Goal: Complete application form: Complete application form

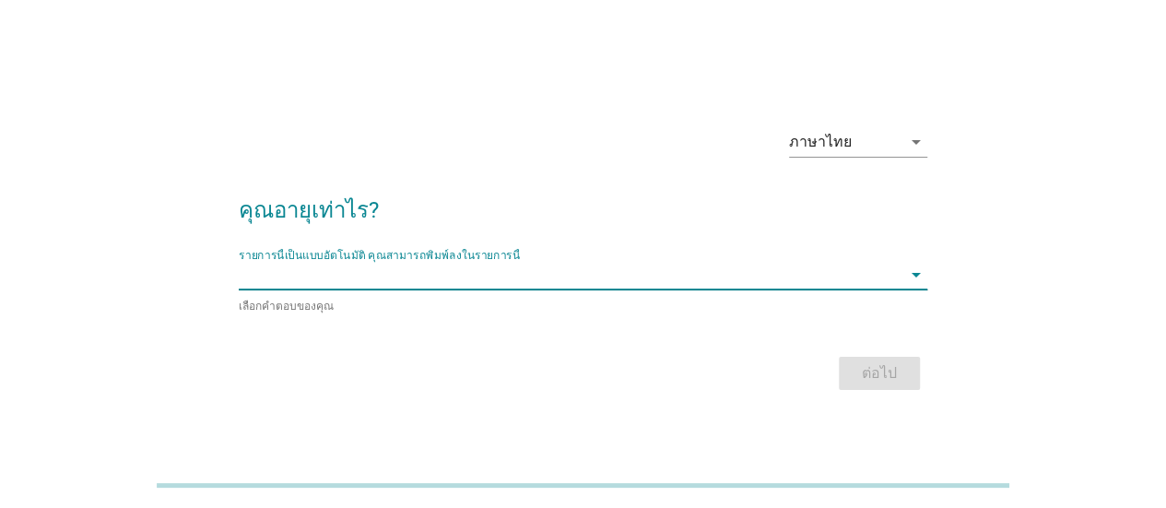
click at [405, 279] on input "รายการนี้เป็นแบบอัตโนมัติ คุณสามารถพิมพ์ลงในรายการนี้" at bounding box center [570, 275] width 663 height 30
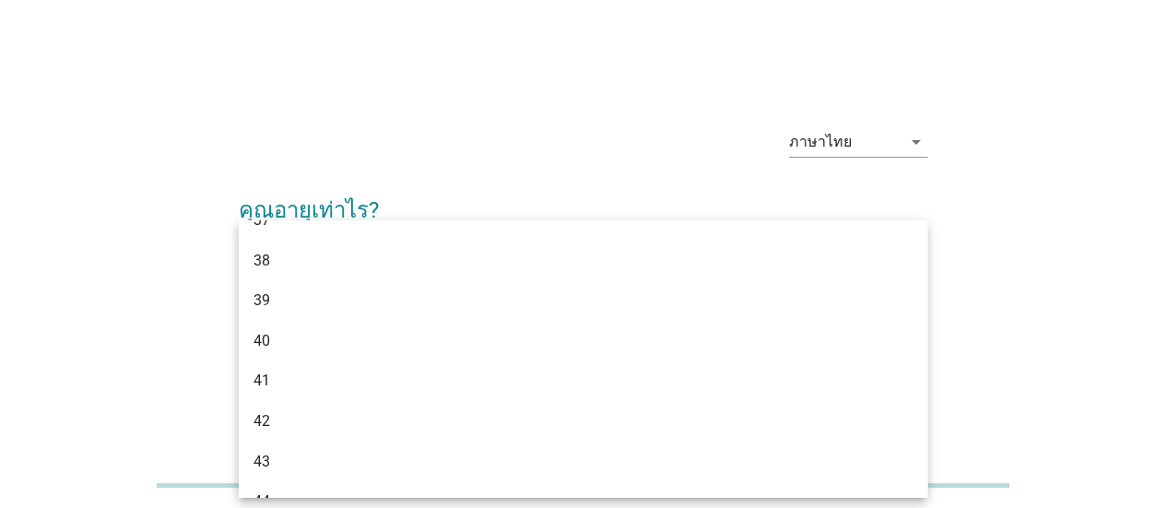
scroll to position [922, 0]
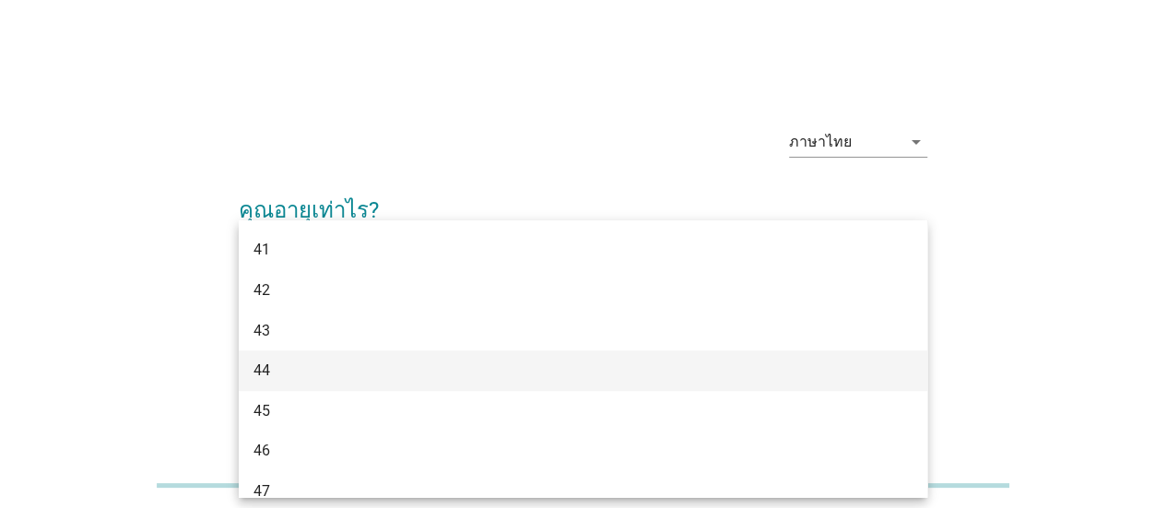
click at [262, 375] on div "44" at bounding box center [556, 371] width 604 height 22
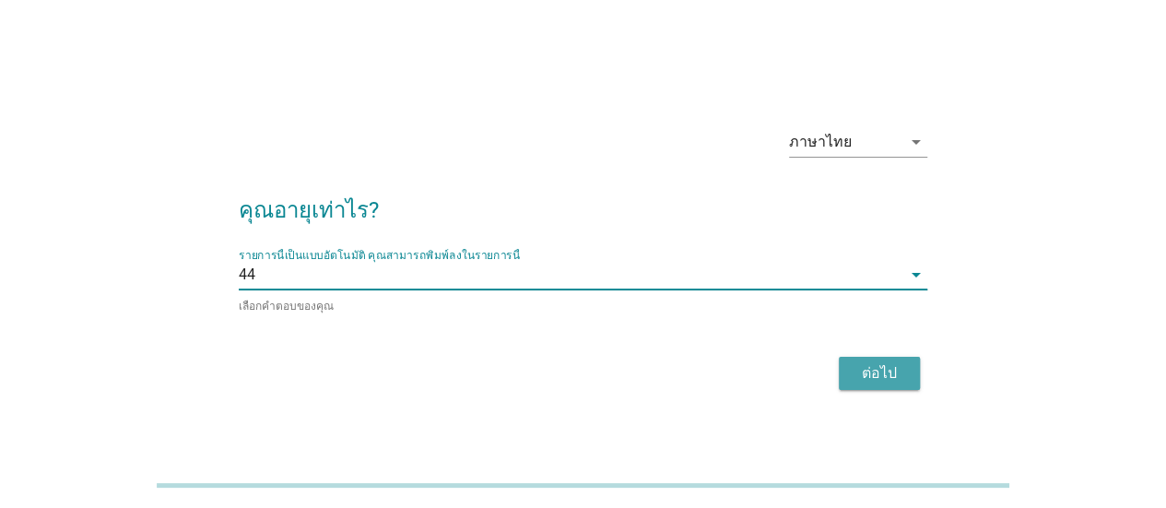
click at [880, 364] on div "ต่อไป" at bounding box center [880, 373] width 52 height 22
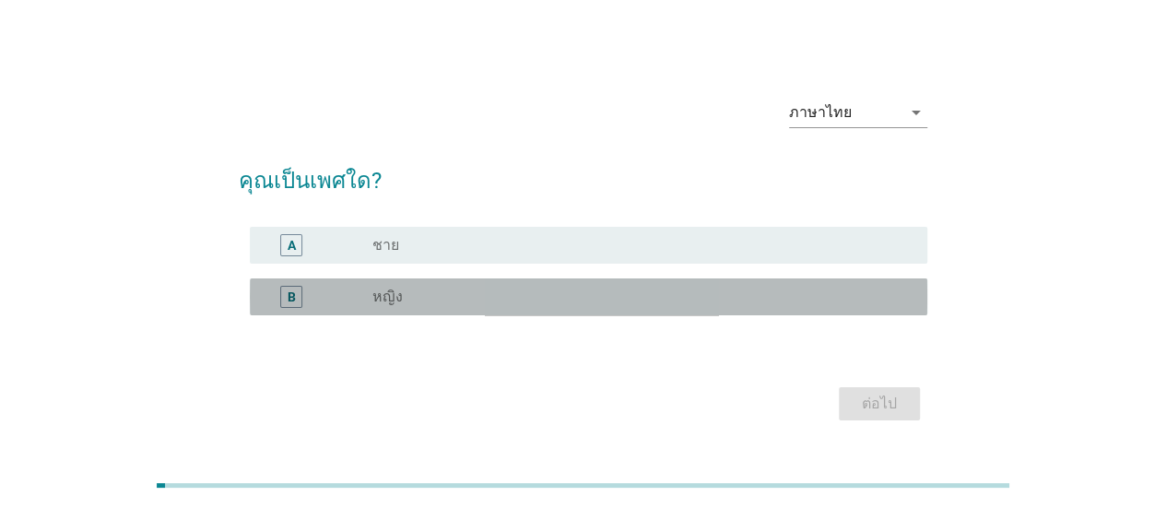
click at [389, 293] on label "หญิง" at bounding box center [388, 297] width 30 height 18
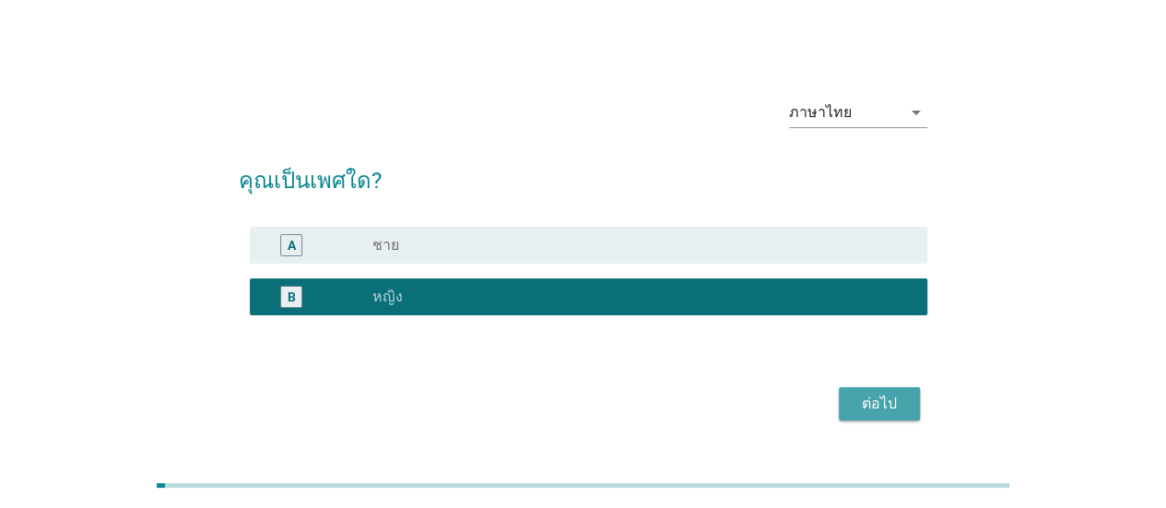
click at [874, 407] on div "ต่อไป" at bounding box center [880, 404] width 52 height 22
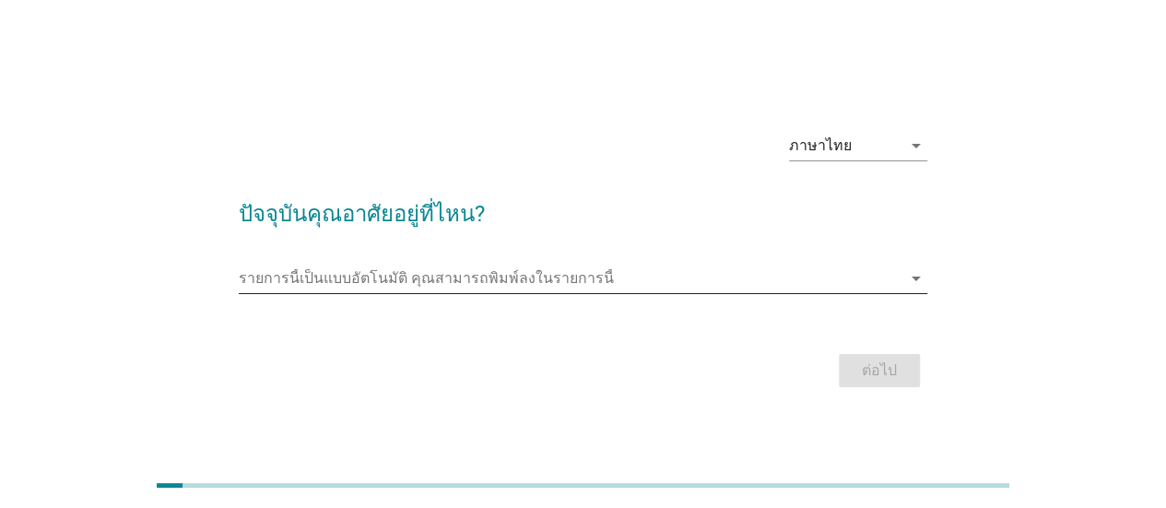
click at [397, 273] on input "รายการนี้เป็นแบบอัตโนมัติ คุณสามารถพิมพ์ลงในรายการนี้" at bounding box center [570, 279] width 663 height 30
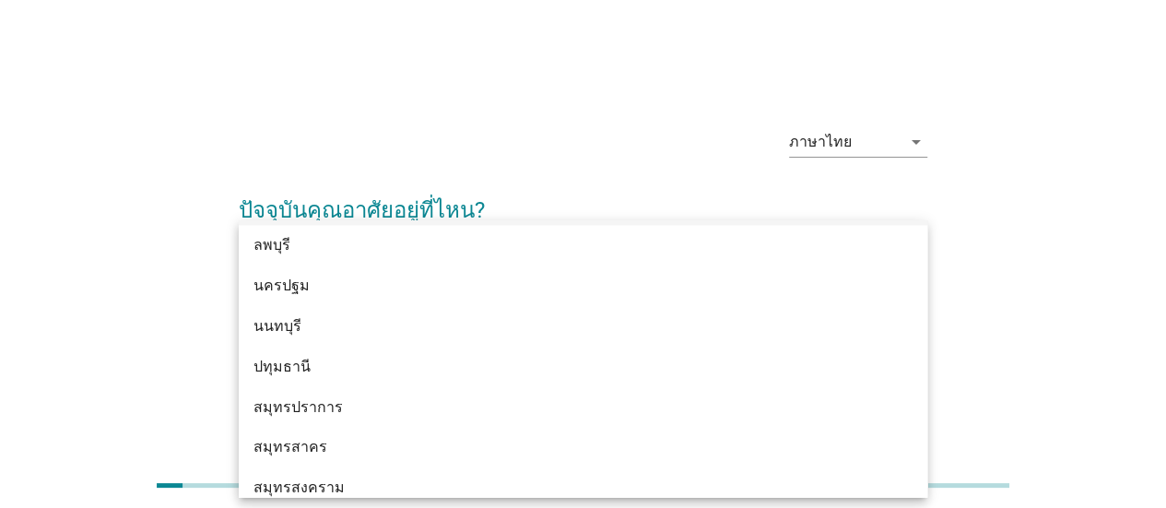
scroll to position [1752, 0]
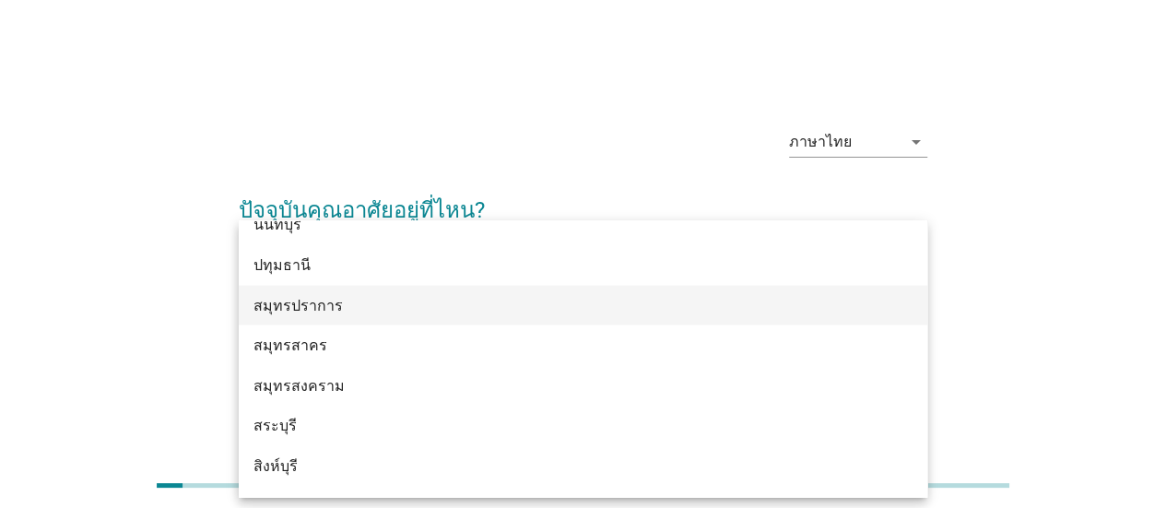
click at [307, 305] on div "สมุทรปราการ" at bounding box center [556, 305] width 604 height 22
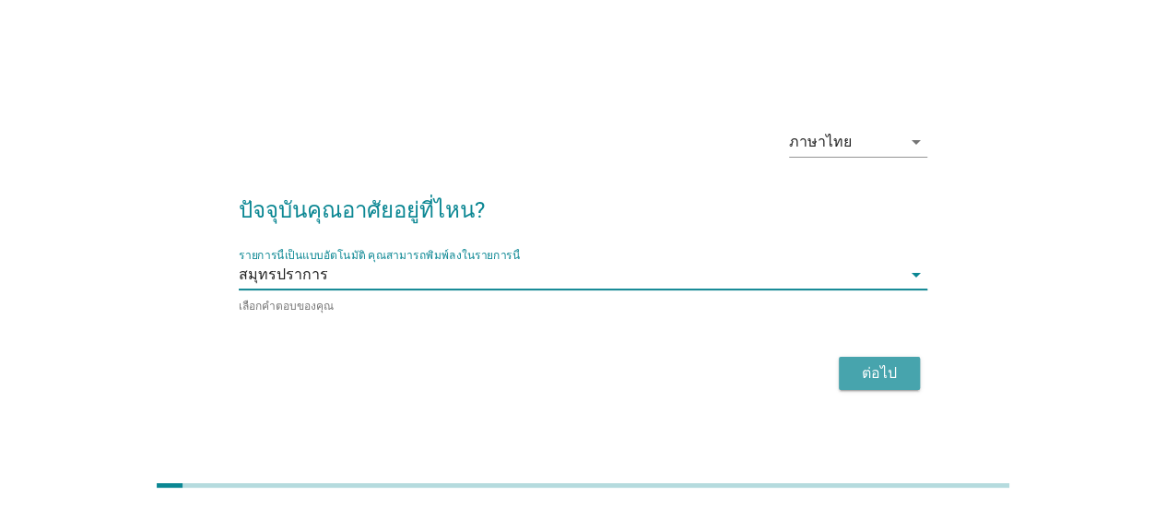
click at [894, 373] on div "ต่อไป" at bounding box center [880, 373] width 52 height 22
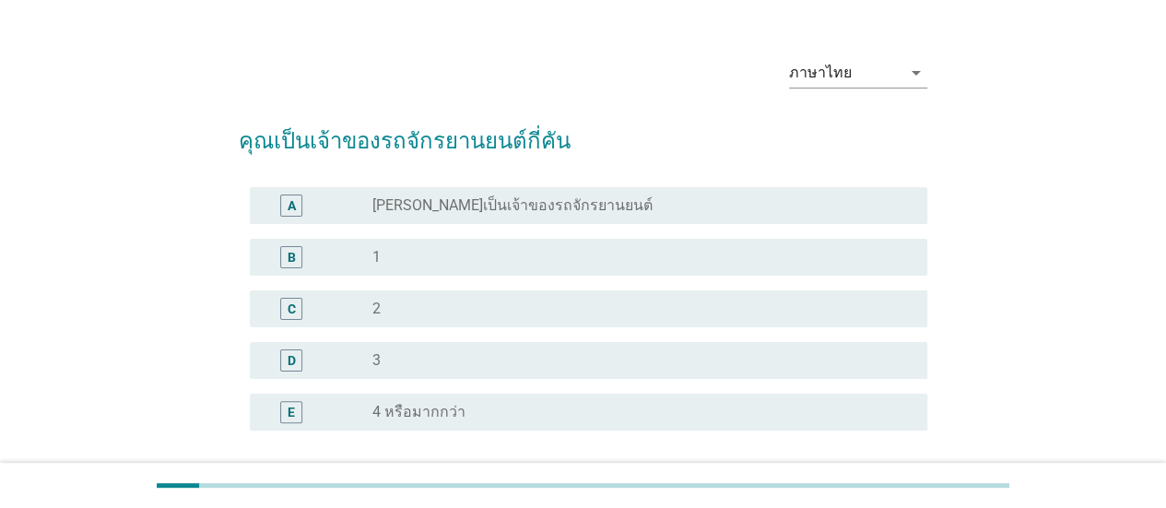
scroll to position [92, 0]
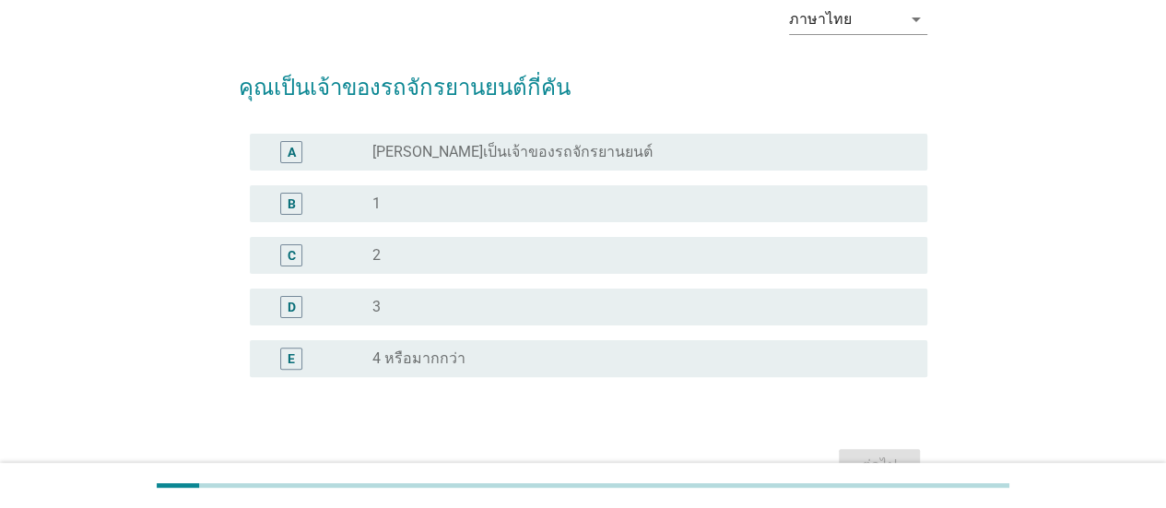
click at [396, 205] on div "radio_button_unchecked 1" at bounding box center [636, 204] width 526 height 18
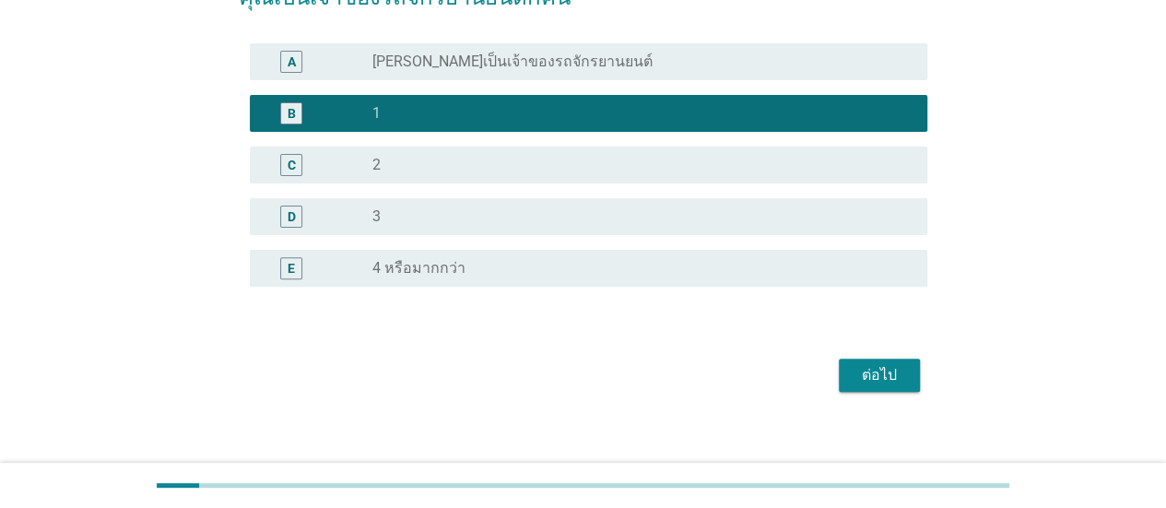
scroll to position [197, 0]
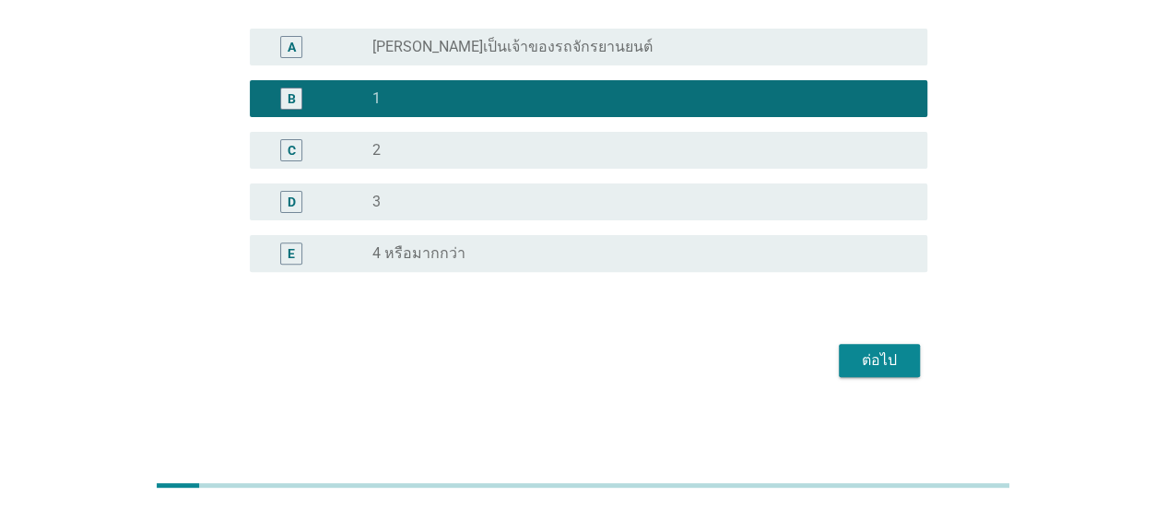
click at [892, 362] on div "ต่อไป" at bounding box center [880, 360] width 52 height 22
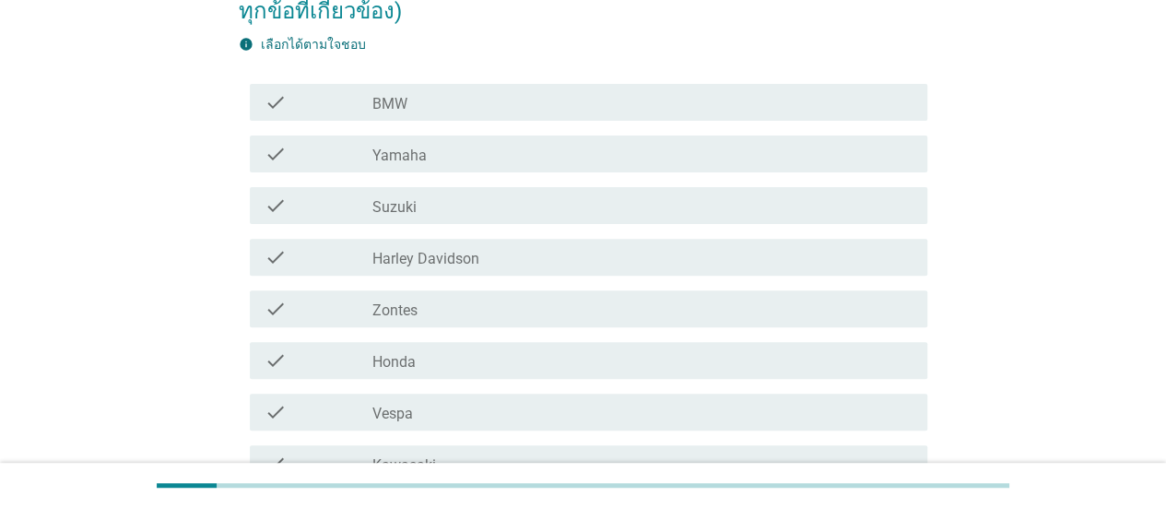
scroll to position [369, 0]
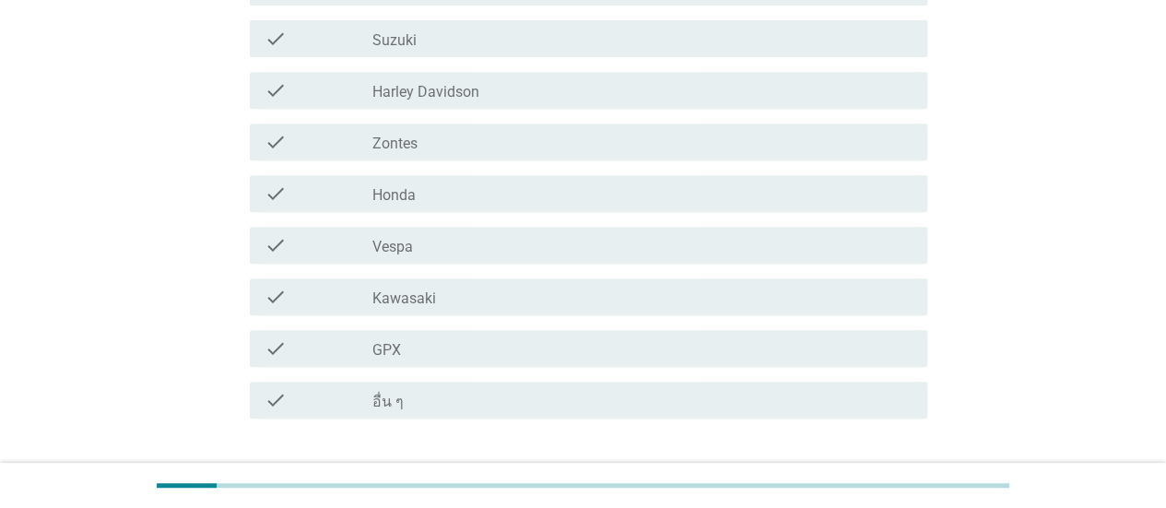
click at [398, 195] on label "Honda" at bounding box center [394, 195] width 43 height 18
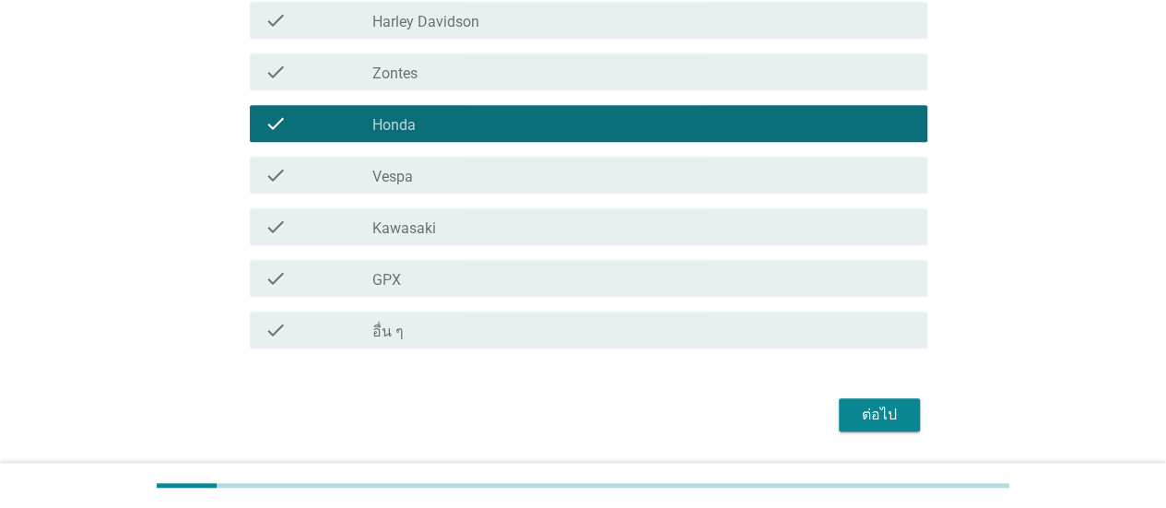
scroll to position [494, 0]
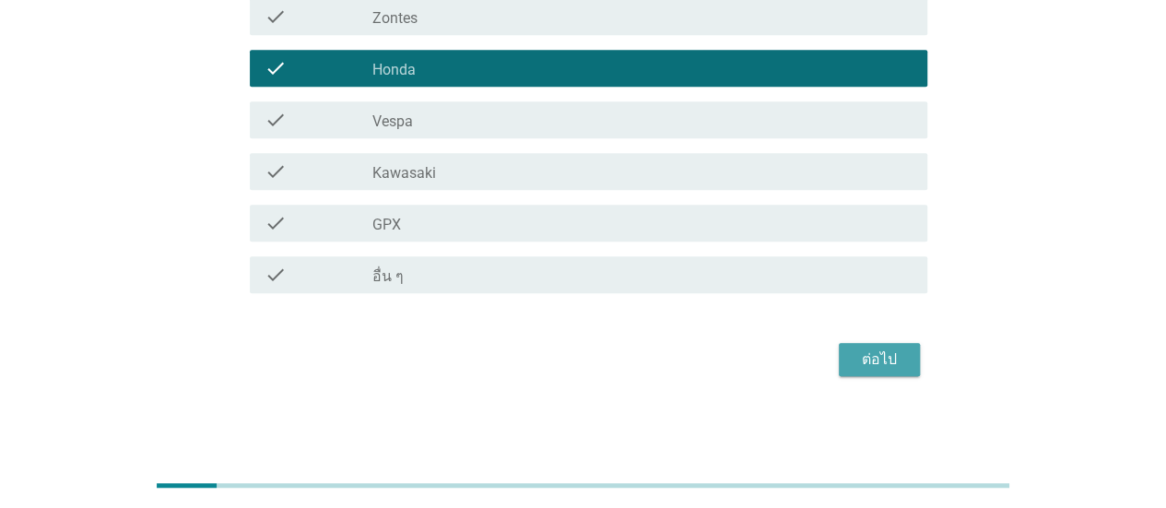
click at [867, 357] on div "ต่อไป" at bounding box center [880, 360] width 52 height 22
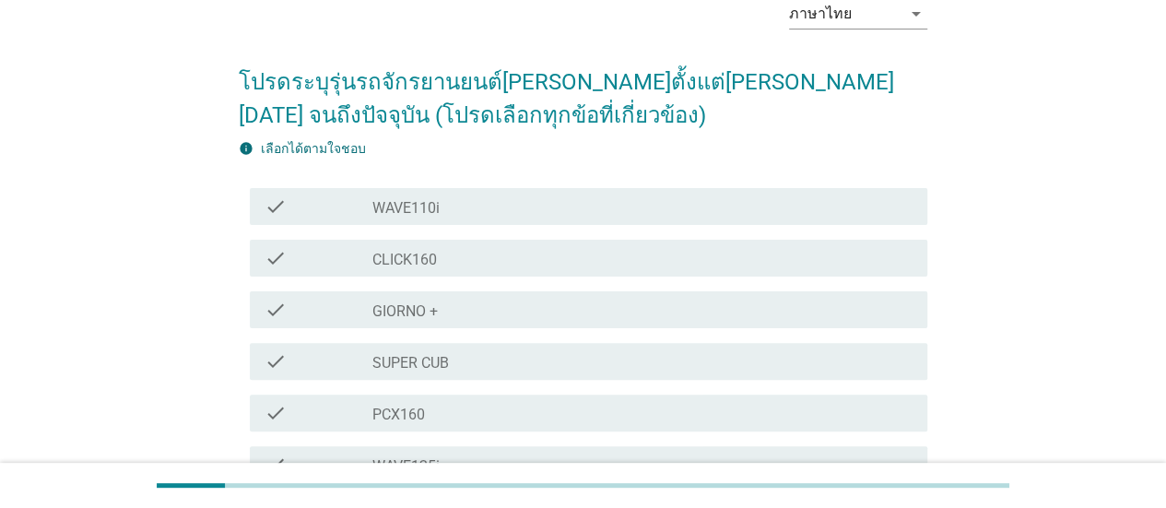
scroll to position [184, 0]
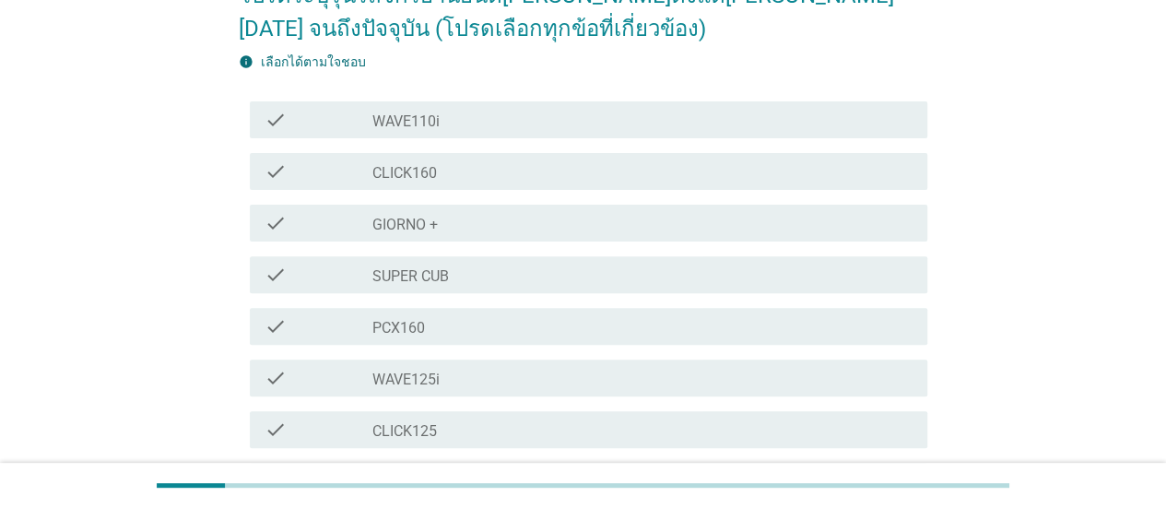
click at [427, 326] on div "check_box_outline_blank PCX160" at bounding box center [643, 326] width 540 height 22
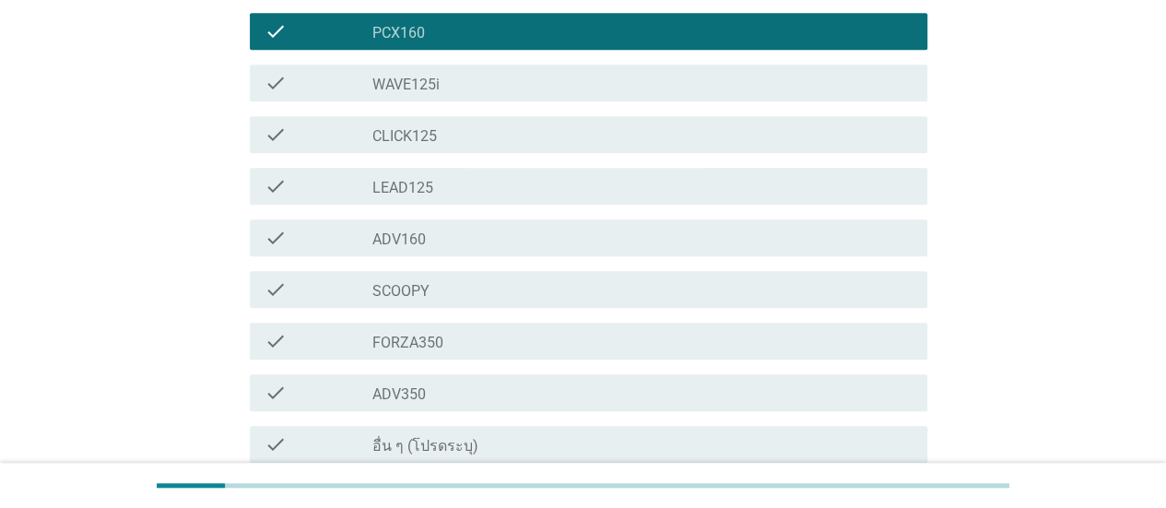
scroll to position [645, 0]
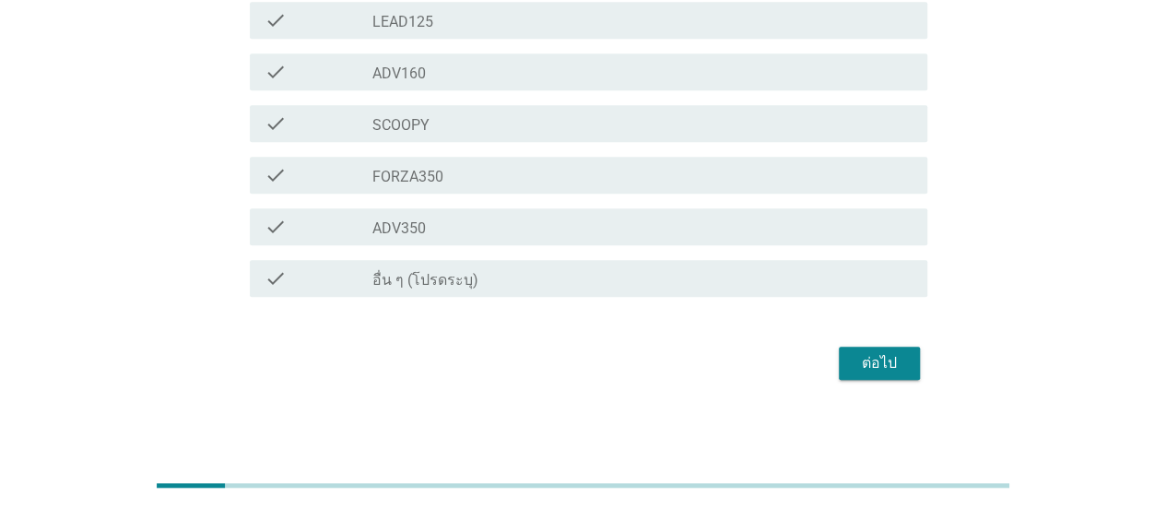
click at [881, 366] on div "ต่อไป" at bounding box center [880, 363] width 52 height 22
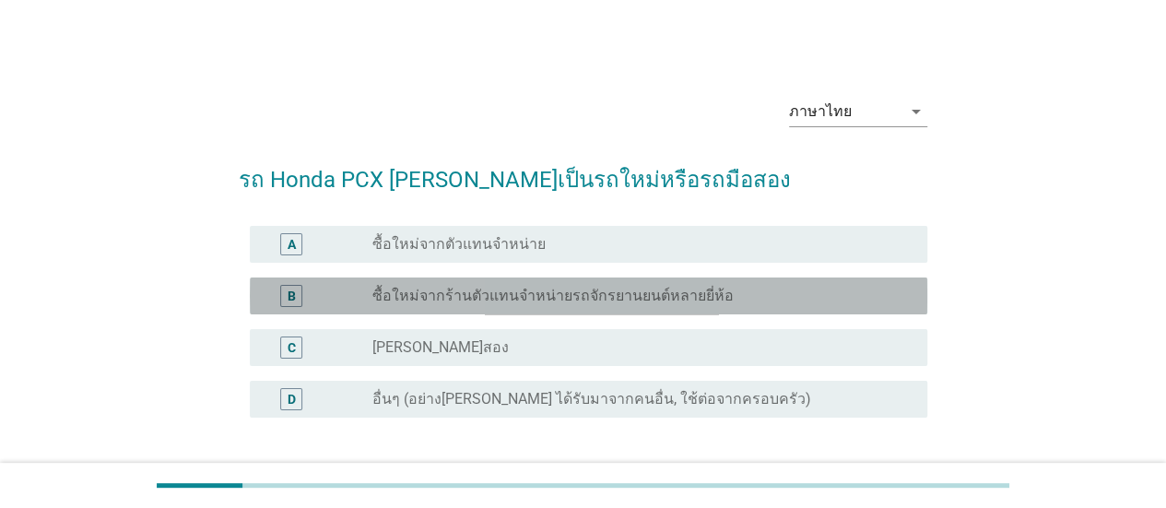
click at [409, 296] on label "ซื้อใหม่จากร้านตัวแทนจำหน่ายรถจักรยานยนต์หลายยี่ห้อ" at bounding box center [553, 296] width 361 height 18
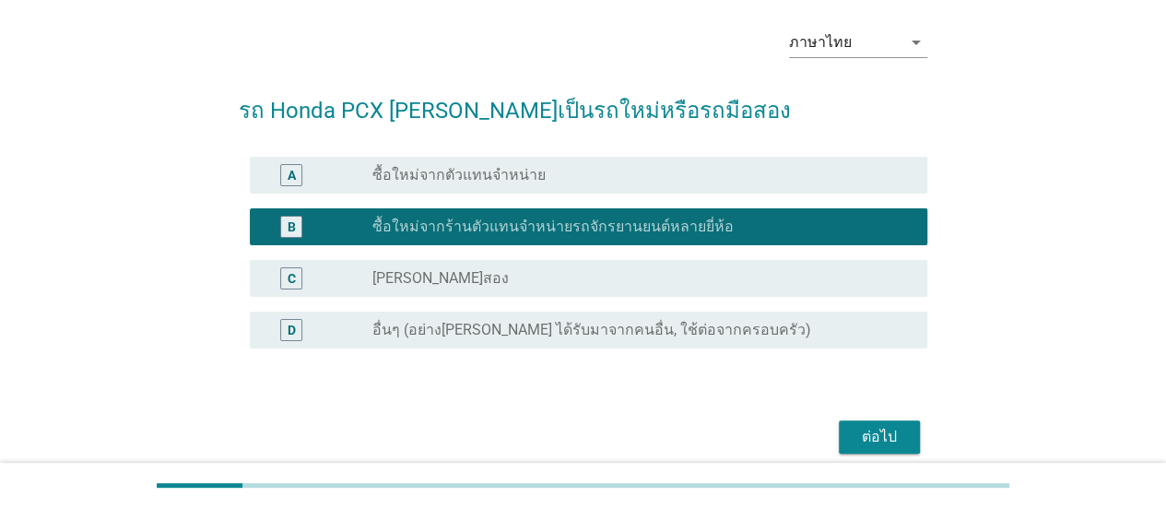
scroll to position [146, 0]
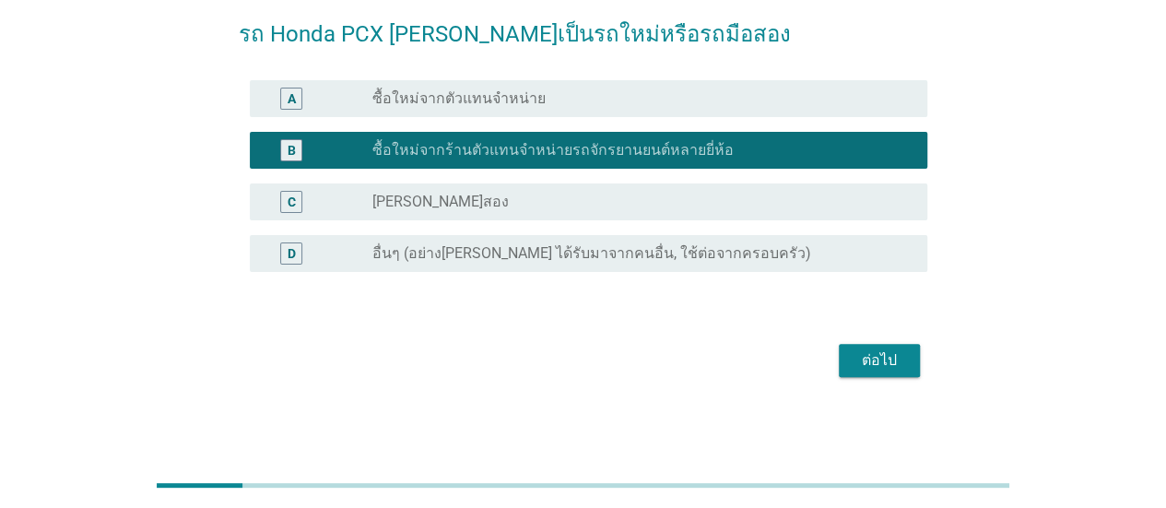
click at [881, 355] on div "ต่อไป" at bounding box center [880, 360] width 52 height 22
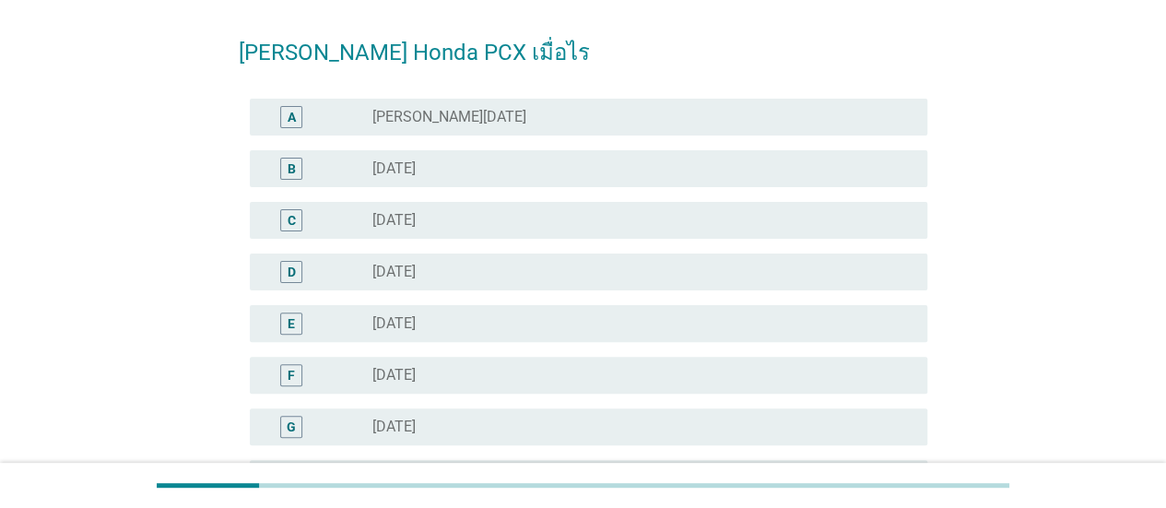
scroll to position [184, 0]
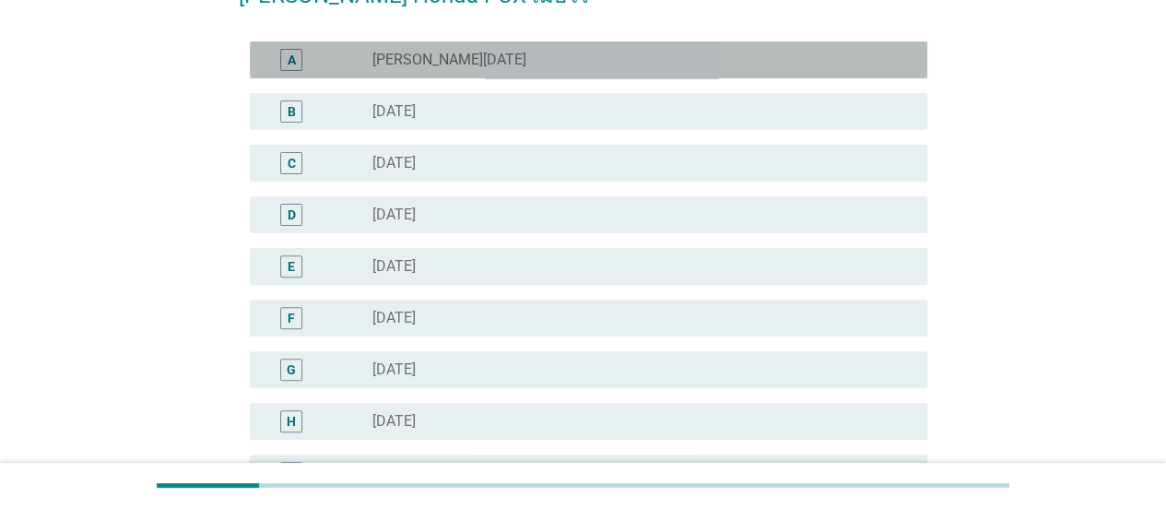
click at [414, 62] on label "[PERSON_NAME][DATE]" at bounding box center [450, 60] width 154 height 18
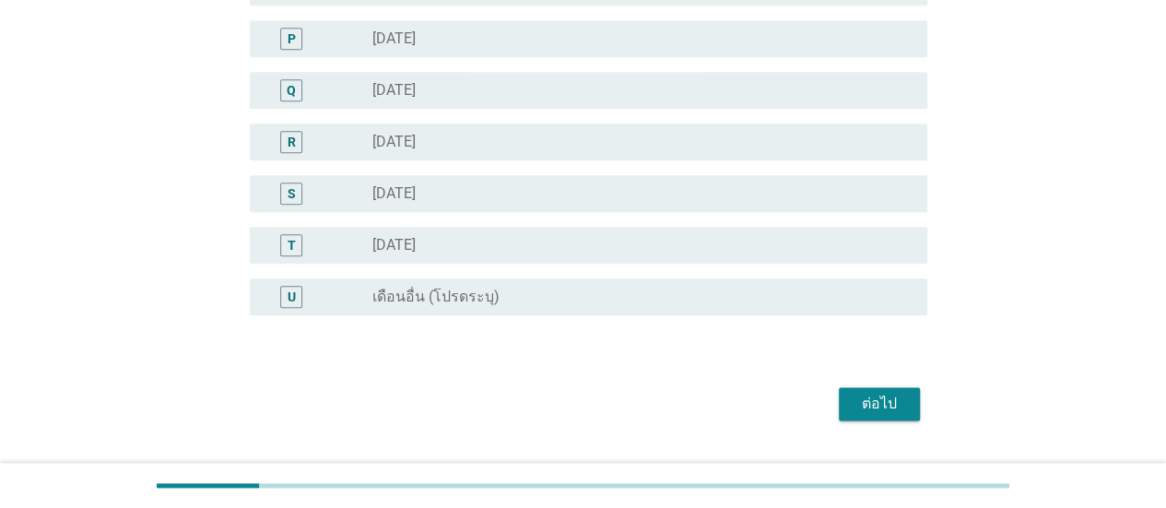
scroll to position [1023, 0]
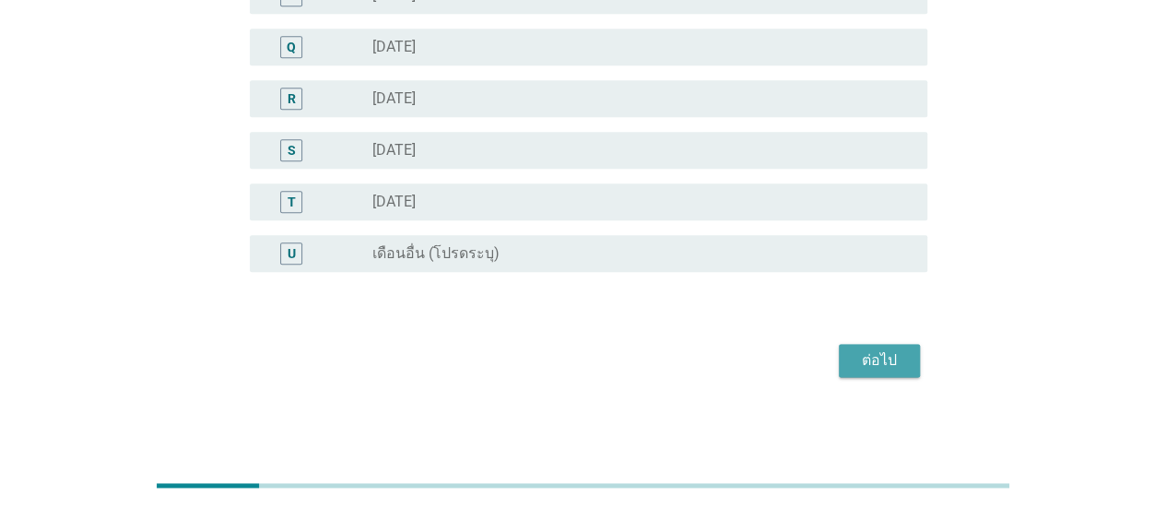
click at [890, 358] on div "ต่อไป" at bounding box center [880, 360] width 52 height 22
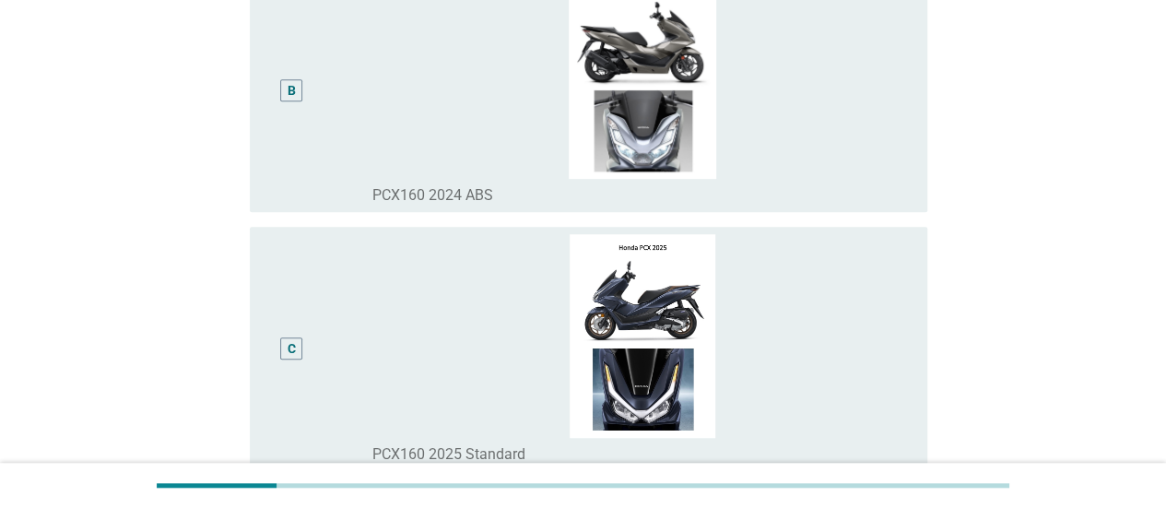
scroll to position [513, 0]
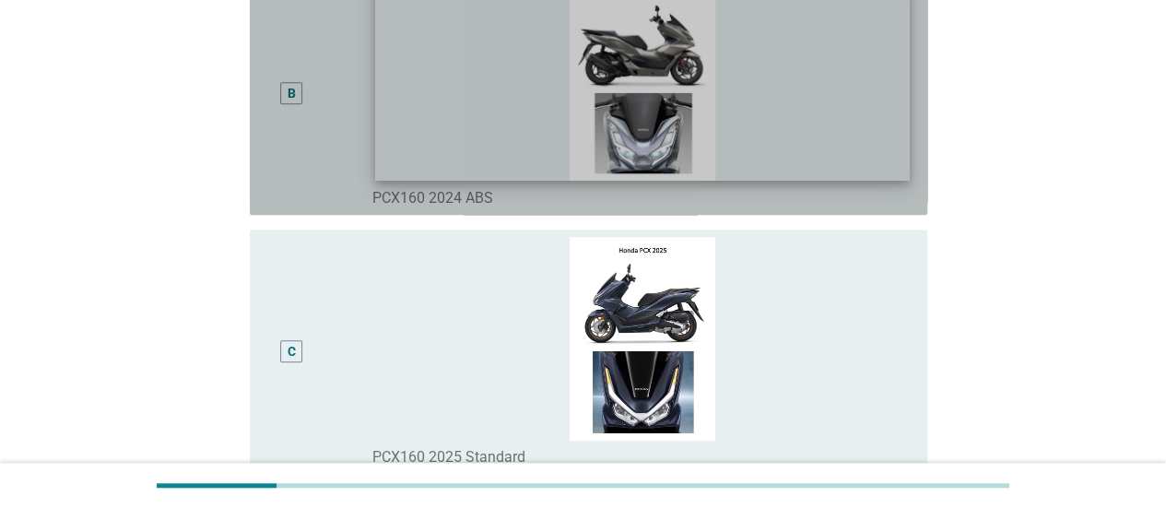
click at [631, 113] on img at bounding box center [642, 80] width 535 height 201
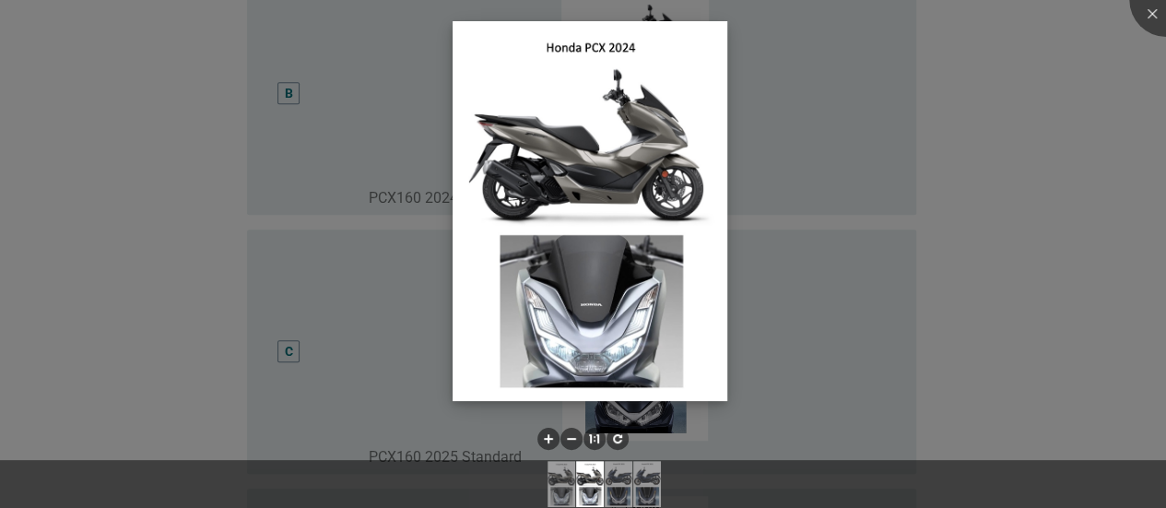
click at [657, 145] on img at bounding box center [590, 211] width 275 height 380
click at [653, 205] on img at bounding box center [590, 211] width 275 height 380
click at [419, 209] on div at bounding box center [583, 254] width 1166 height 508
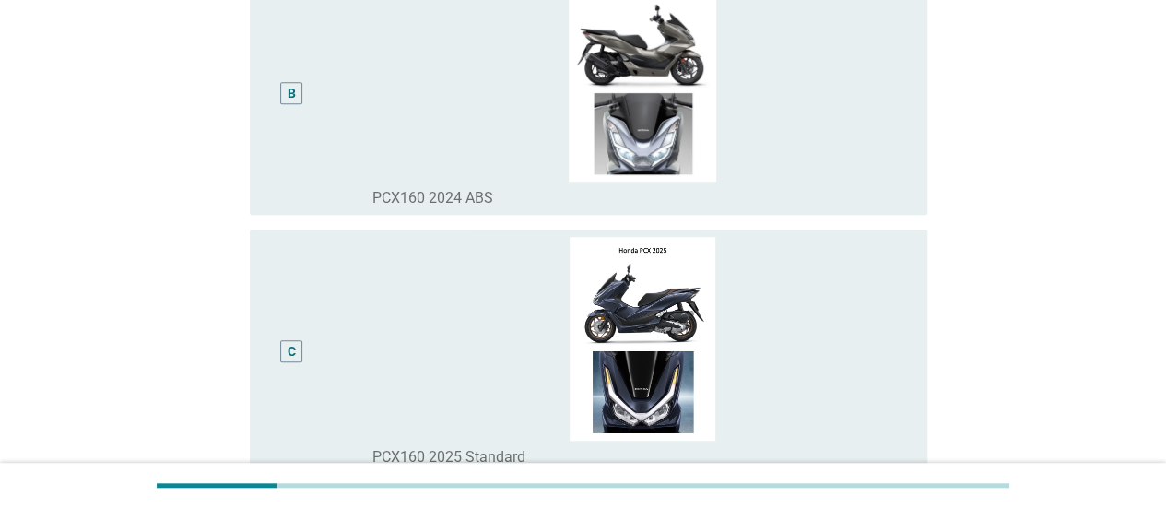
click at [294, 89] on div "B" at bounding box center [292, 93] width 8 height 19
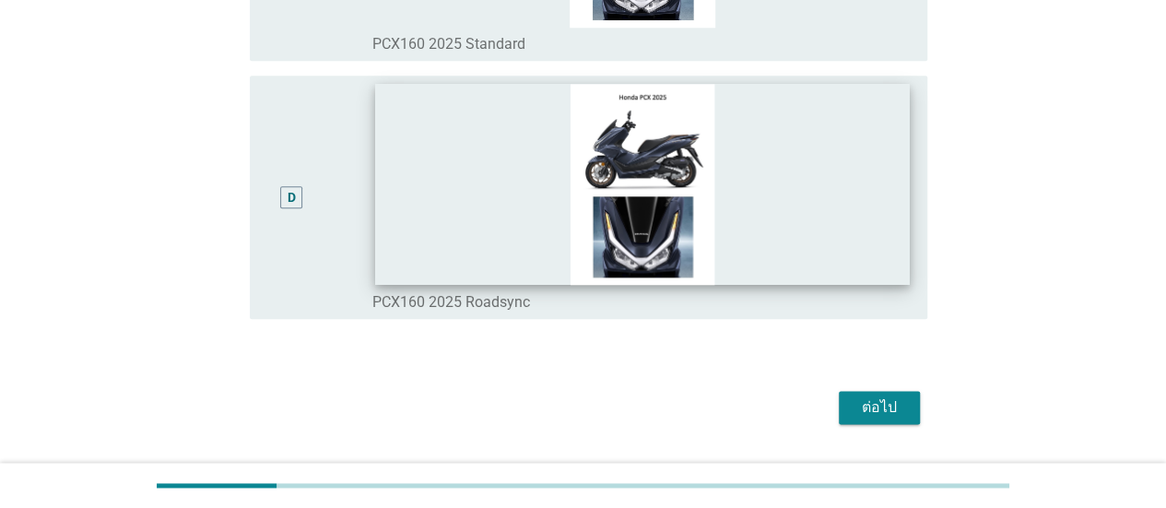
scroll to position [974, 0]
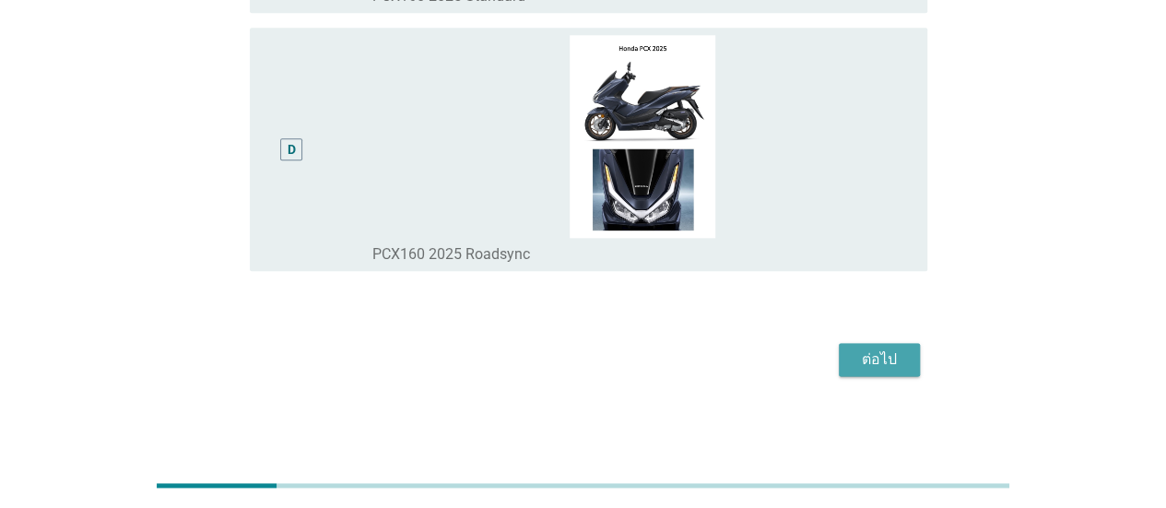
click at [880, 370] on div "ต่อไป" at bounding box center [880, 360] width 52 height 22
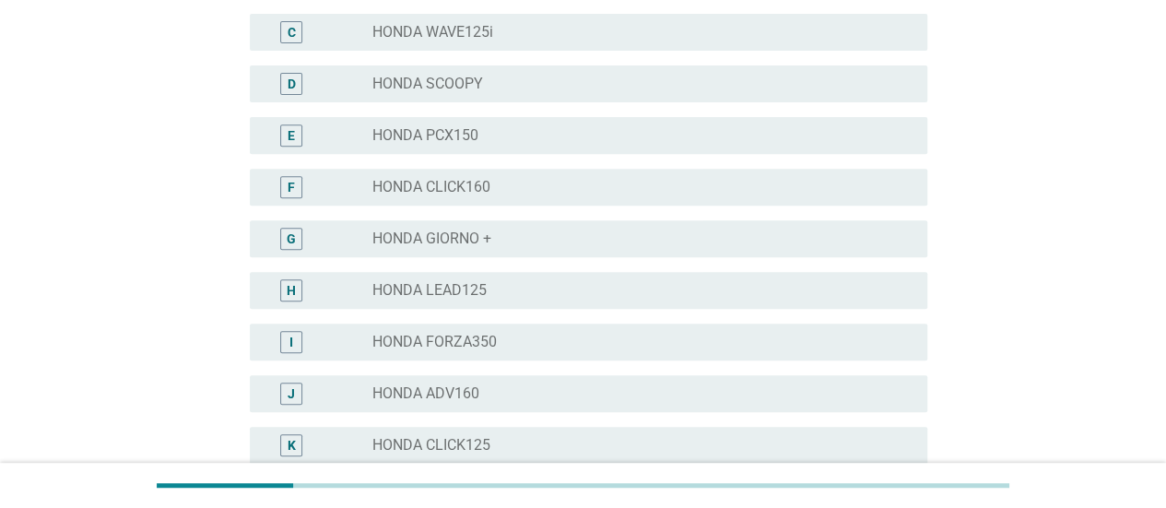
scroll to position [341, 0]
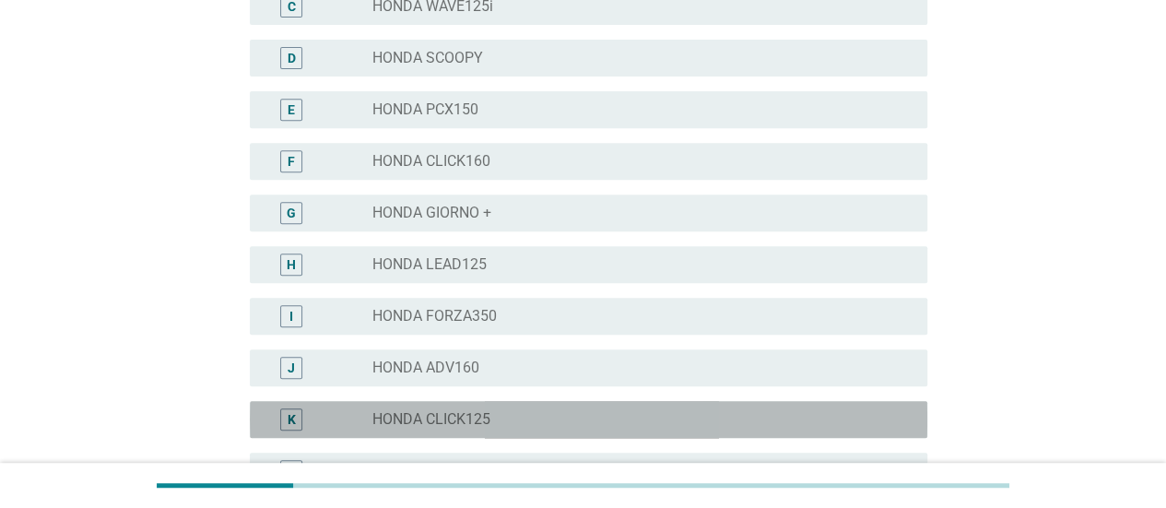
click at [494, 420] on div "radio_button_unchecked HONDA CLICK125" at bounding box center [636, 419] width 526 height 18
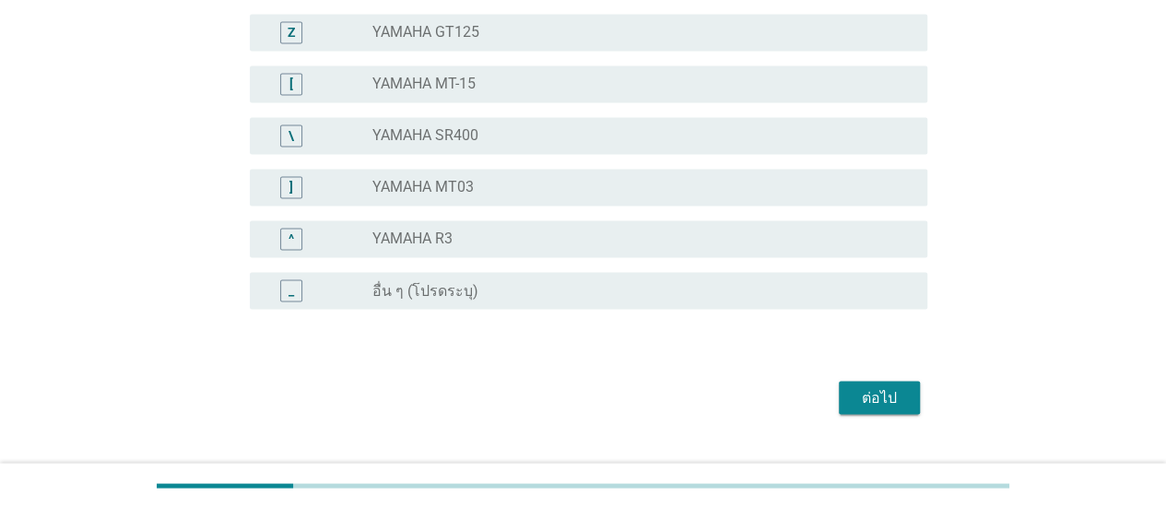
scroll to position [1540, 0]
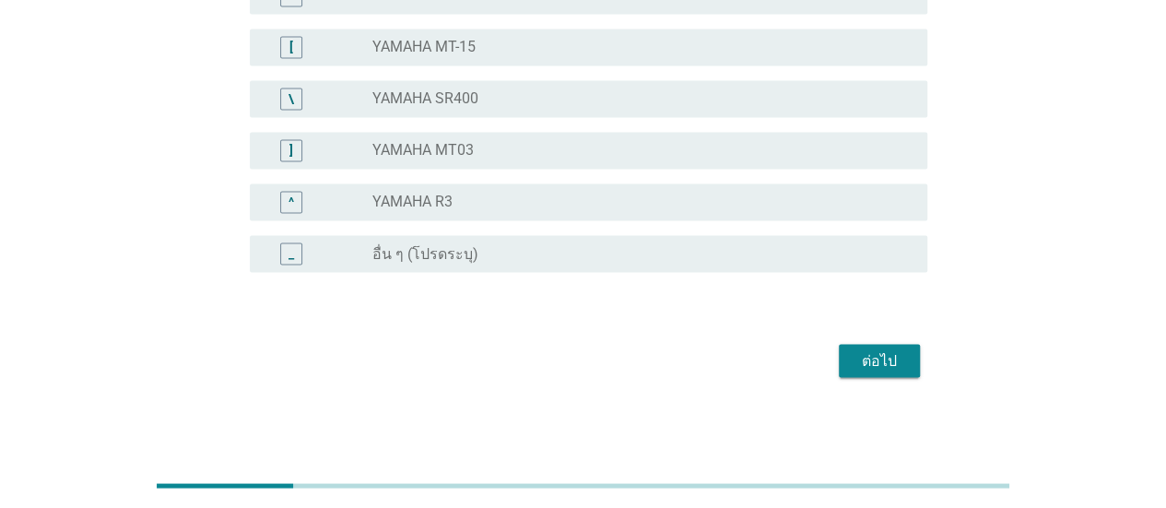
click at [869, 360] on div "ต่อไป" at bounding box center [880, 360] width 52 height 22
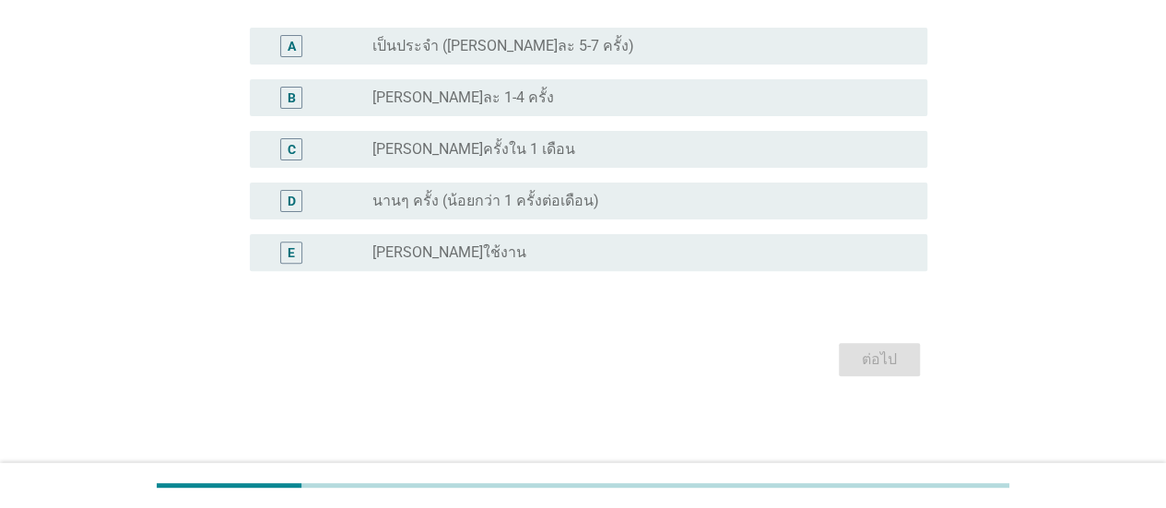
scroll to position [0, 0]
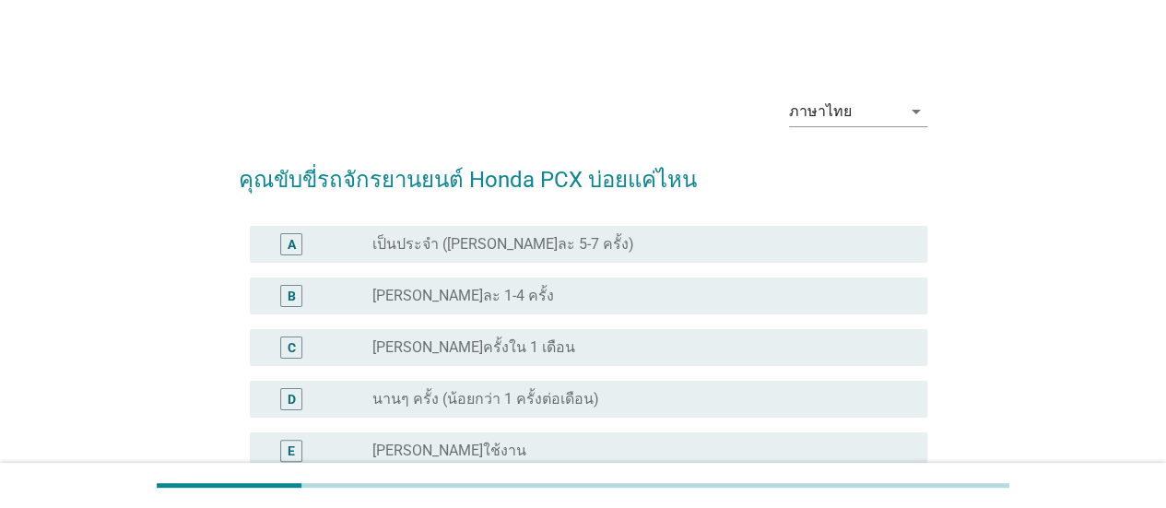
click at [468, 238] on label "เป็นประจำ ([PERSON_NAME]ละ 5-7 ครั้ง)" at bounding box center [504, 244] width 262 height 18
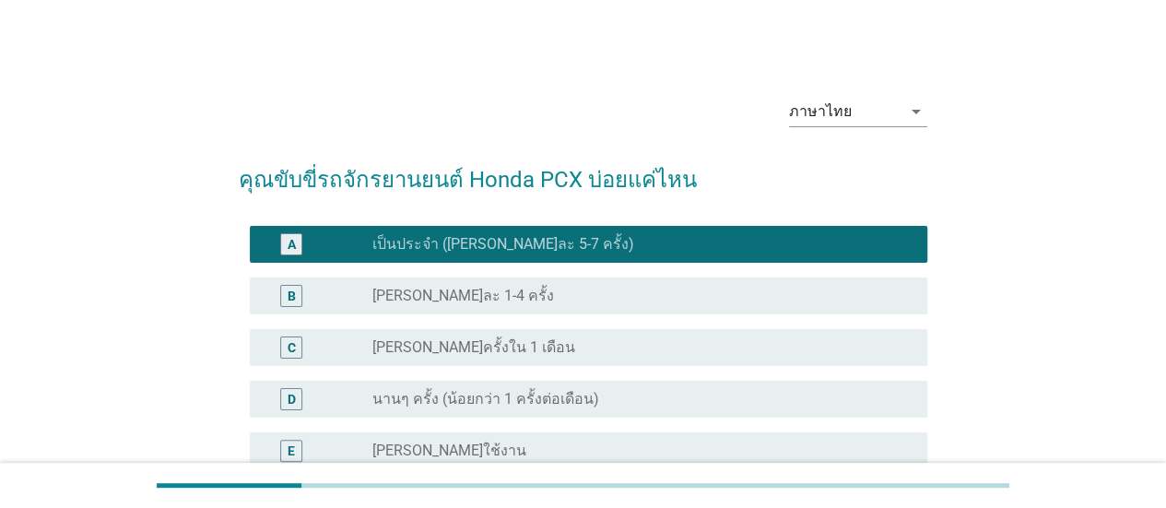
scroll to position [197, 0]
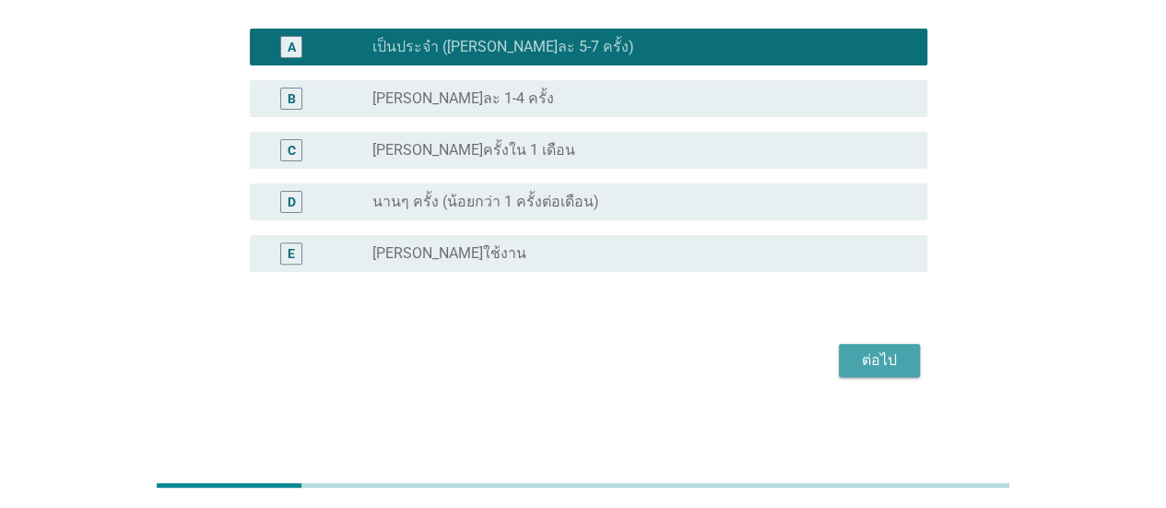
click at [883, 368] on div "ต่อไป" at bounding box center [880, 360] width 52 height 22
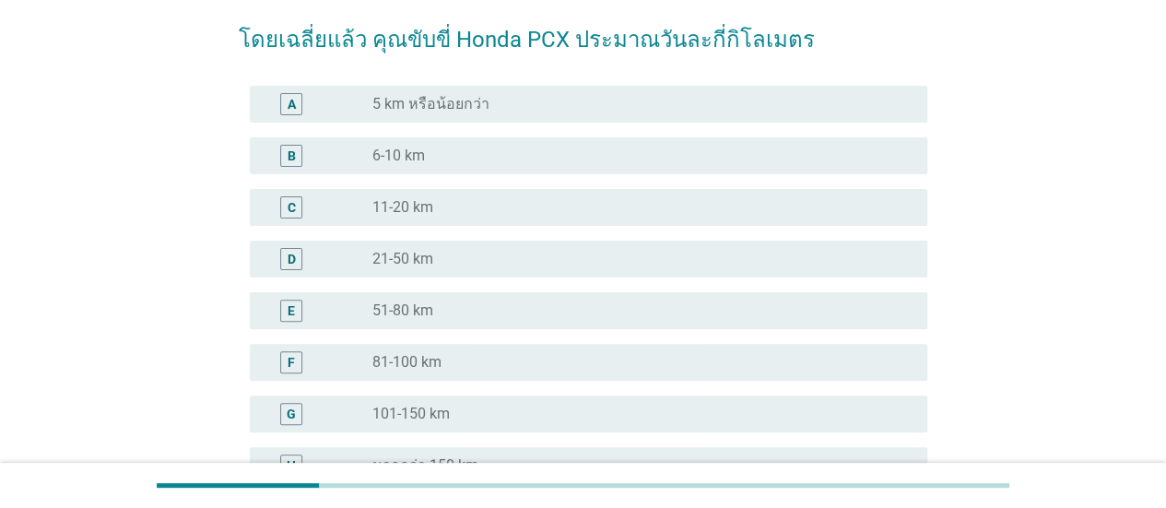
scroll to position [184, 0]
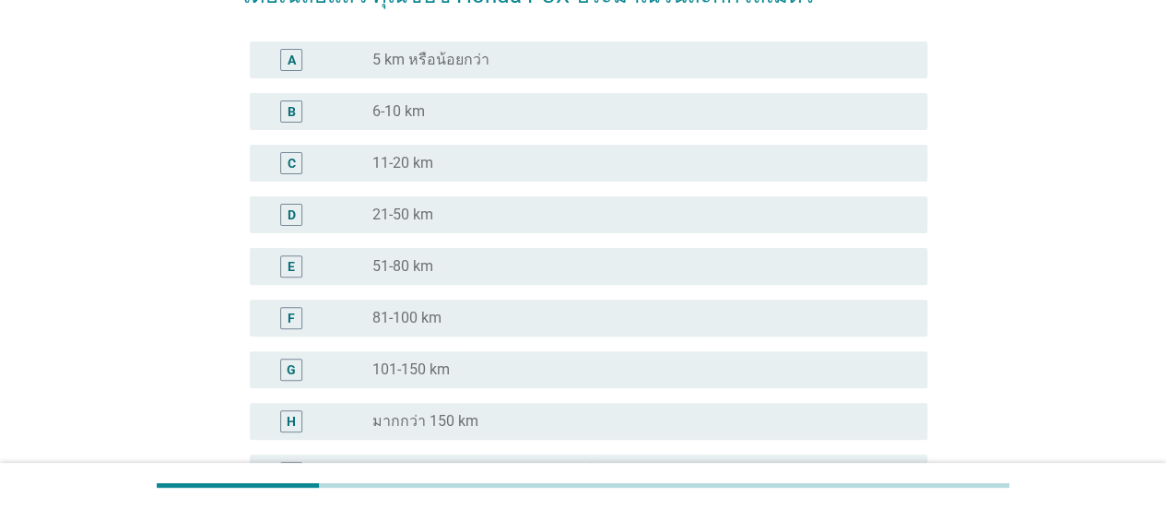
drag, startPoint x: 423, startPoint y: 198, endPoint x: 431, endPoint y: 217, distance: 19.9
click at [422, 198] on div "D radio_button_unchecked 21-50 km" at bounding box center [589, 214] width 678 height 37
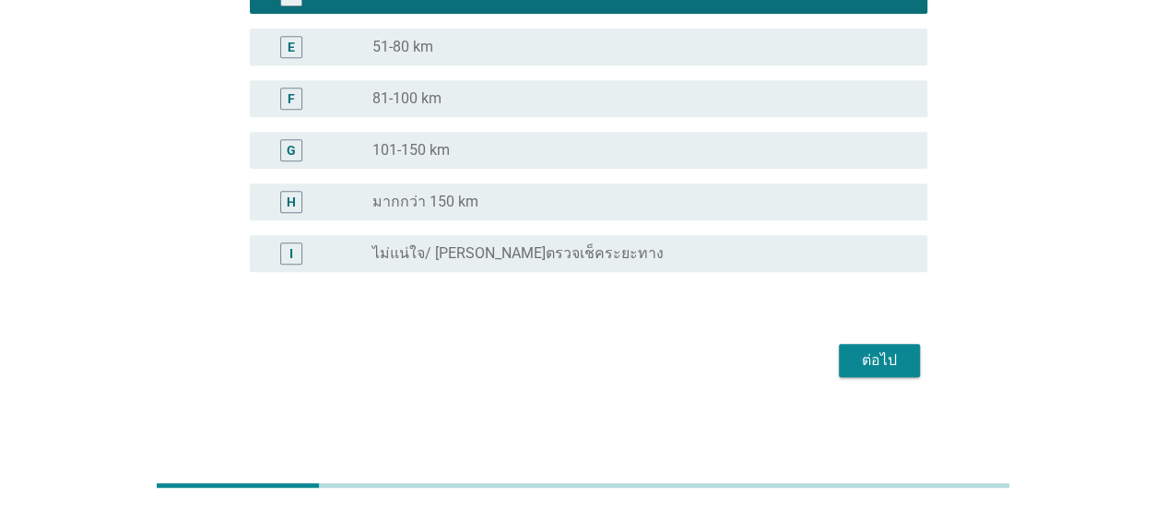
scroll to position [312, 0]
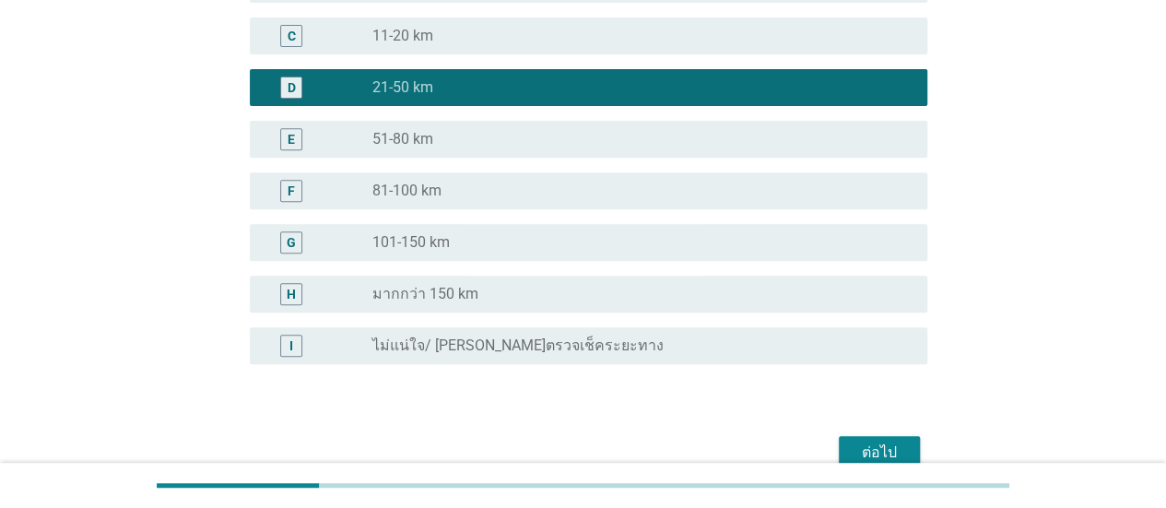
click at [871, 445] on div "ต่อไป" at bounding box center [880, 453] width 52 height 22
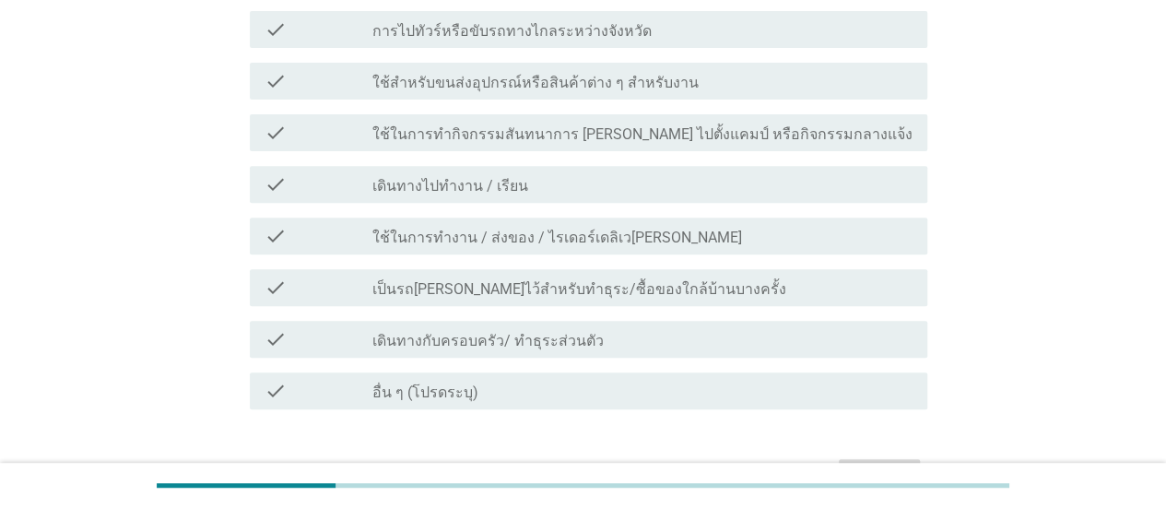
scroll to position [277, 0]
click at [992, 266] on div "ภาษาไทย arrow_drop_down อะไรคือเหตุผลหลักในการใช้รถ Honda PCX? (โปรดเลือกทุกข้อ…" at bounding box center [583, 151] width 1078 height 720
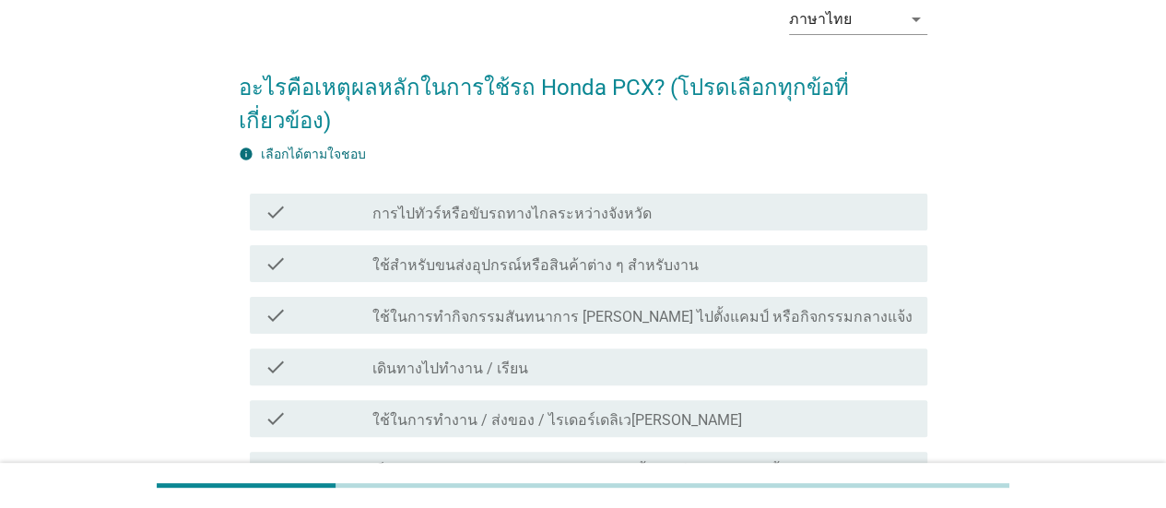
scroll to position [184, 0]
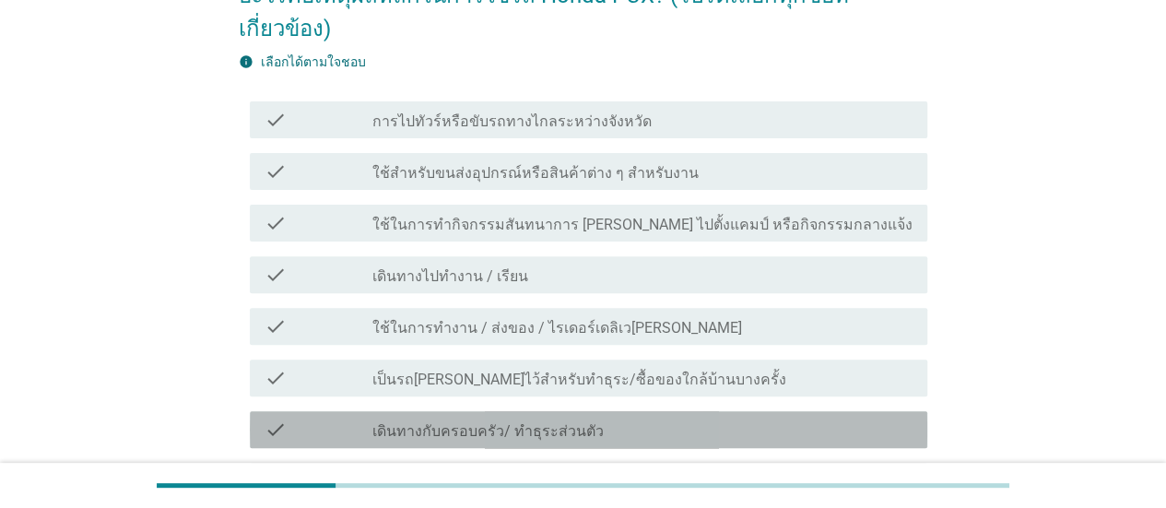
click at [432, 422] on label "เดินทางกับครอบครัว/ ทำธุระส่วนตัว" at bounding box center [488, 431] width 231 height 18
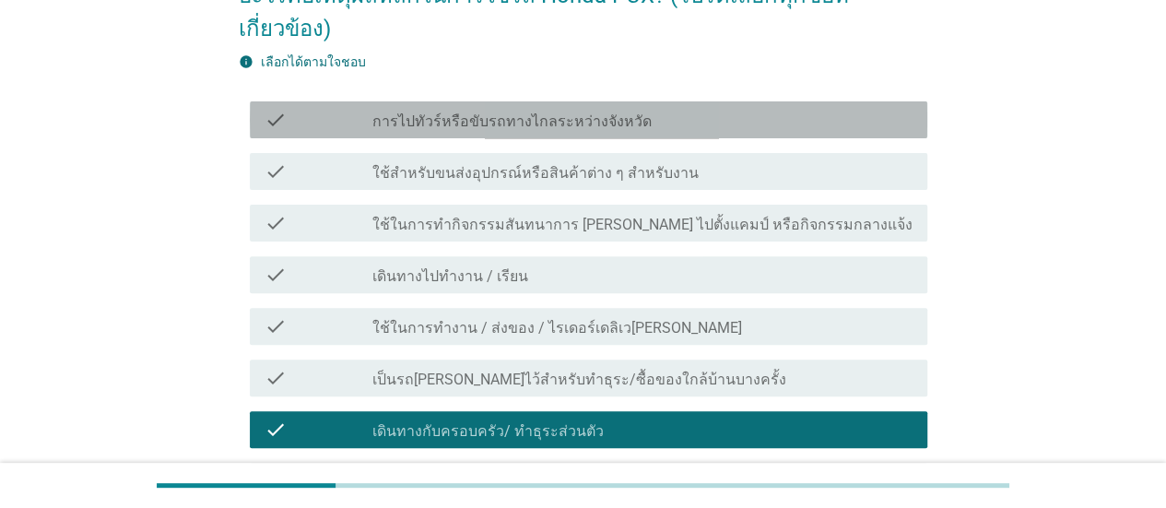
click at [446, 112] on label "การไปทัวร์หรือขับรถทางไกลระหว่างจังหวัด" at bounding box center [512, 121] width 279 height 18
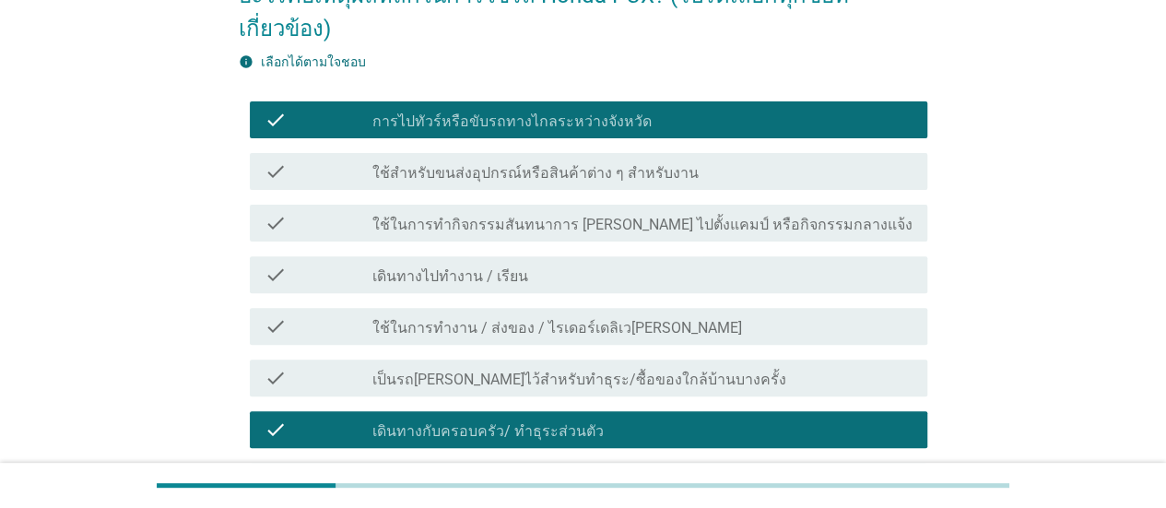
click at [437, 160] on div "check_box_outline_blank ใช้สำหรับขนส่งอุปกรณ์หรือสินค้าต่าง ๆ สำหรับงาน" at bounding box center [643, 171] width 540 height 22
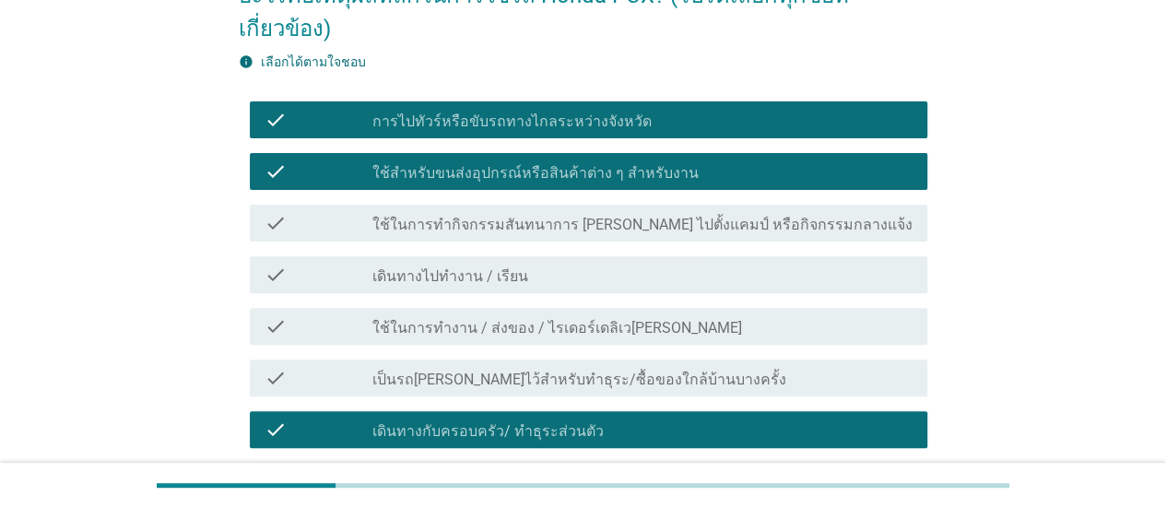
click at [434, 216] on label "ใช้ในการทำกิจกรรมสันทนาการ [PERSON_NAME] ไปตั้งแคมป์ หรือกิจกรรมกลางแจ้ง" at bounding box center [643, 225] width 540 height 18
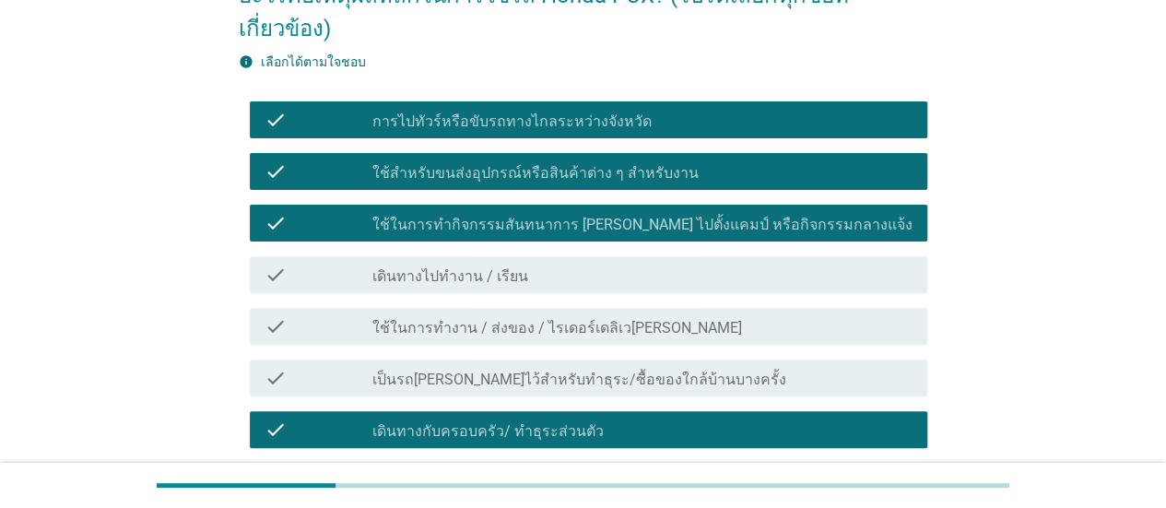
click at [430, 264] on div "check_box_outline_blank เดินทางไปทำงาน / เรียน" at bounding box center [643, 275] width 540 height 22
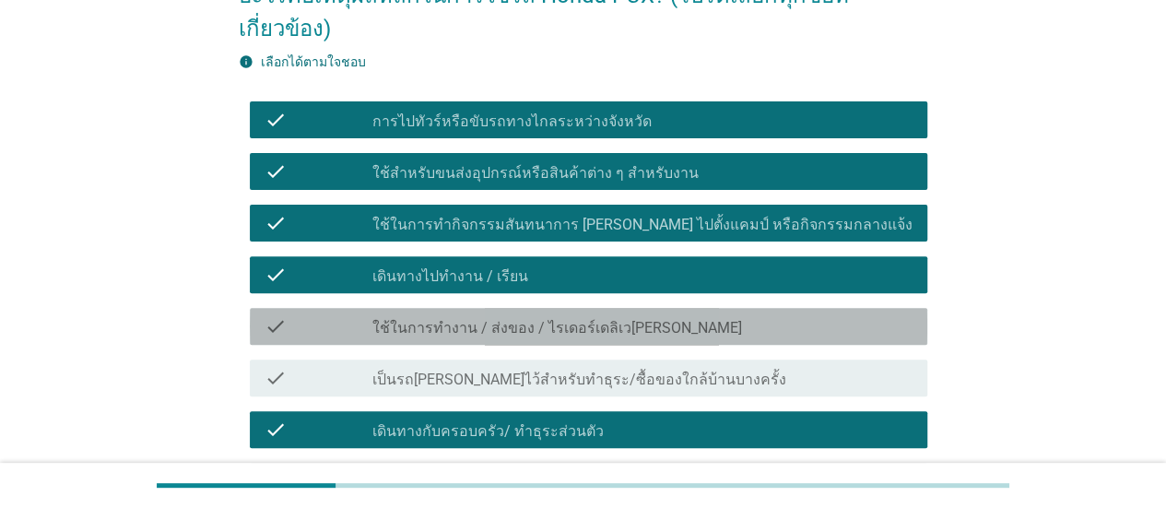
click at [433, 319] on label "ใช้ในการทำงาน / ส่งของ / ไรเดอร์เดลิเว[PERSON_NAME]" at bounding box center [558, 328] width 370 height 18
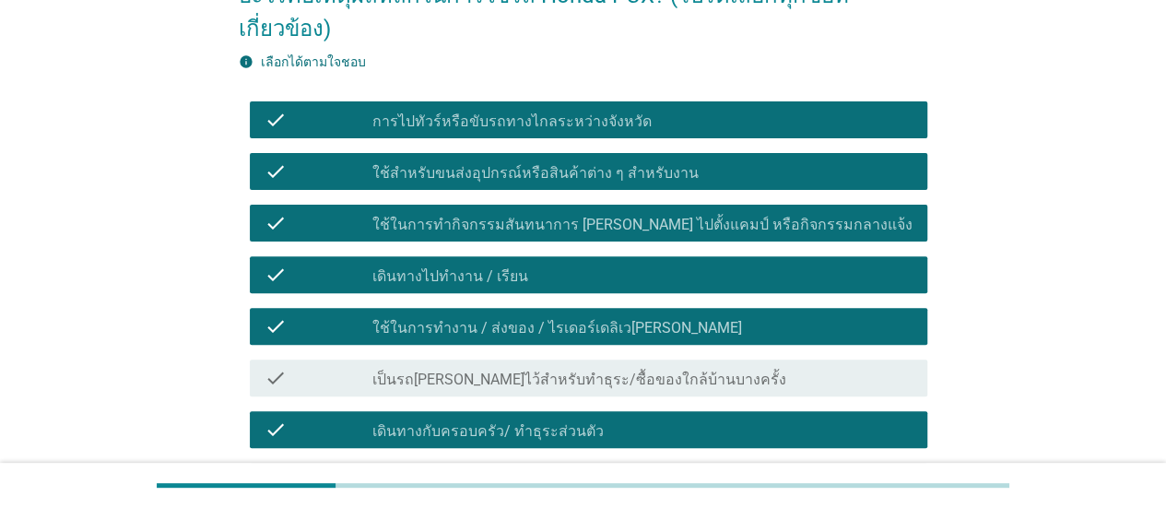
click at [422, 371] on label "เป็นรถ[PERSON_NAME]ไว้สำหรับทำธุระ/ซื้อของใกล้บ้านบางครั้ง" at bounding box center [580, 380] width 414 height 18
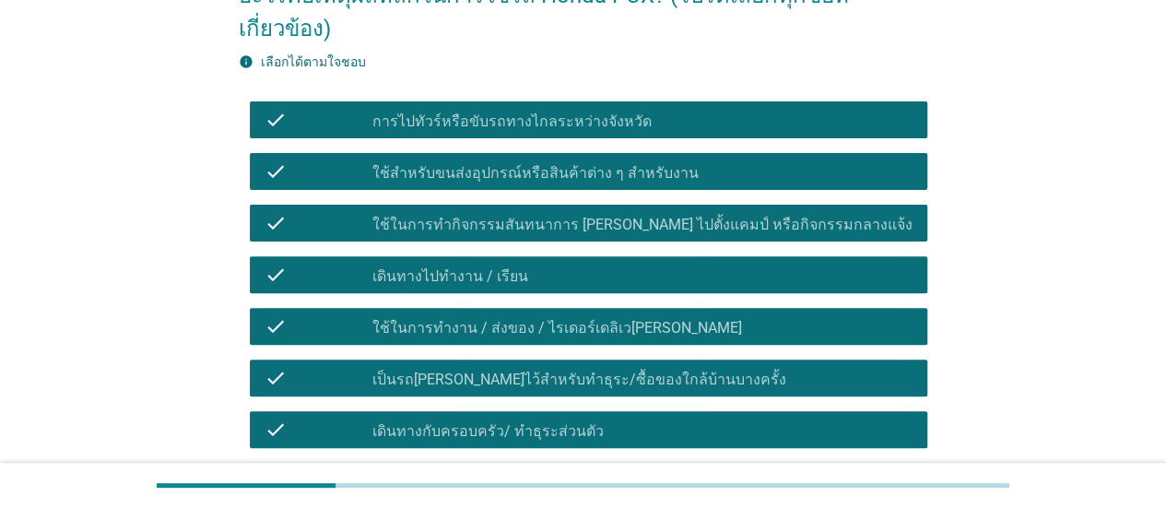
scroll to position [358, 0]
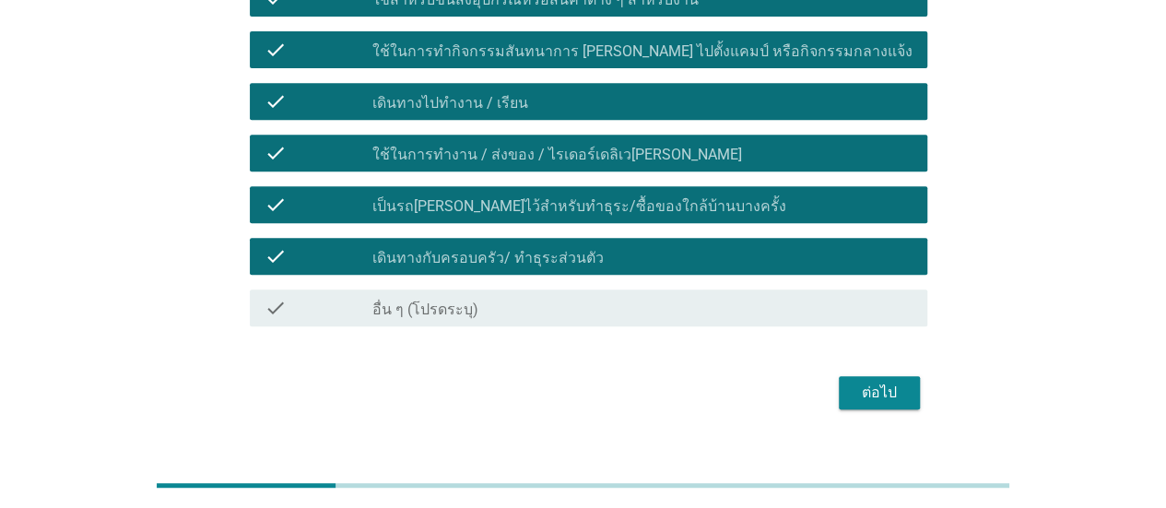
click at [878, 382] on div "ต่อไป" at bounding box center [880, 393] width 52 height 22
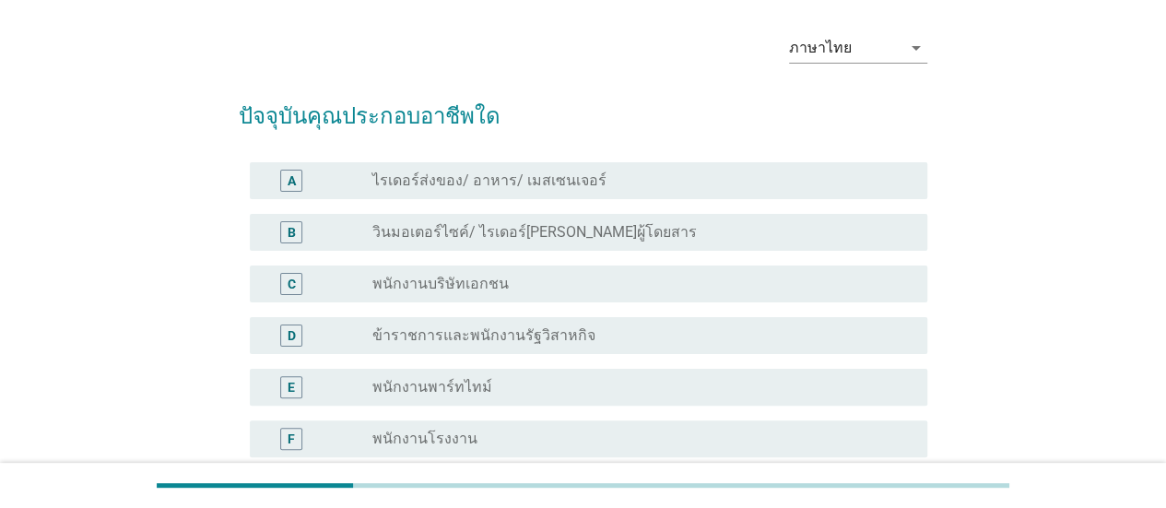
scroll to position [92, 0]
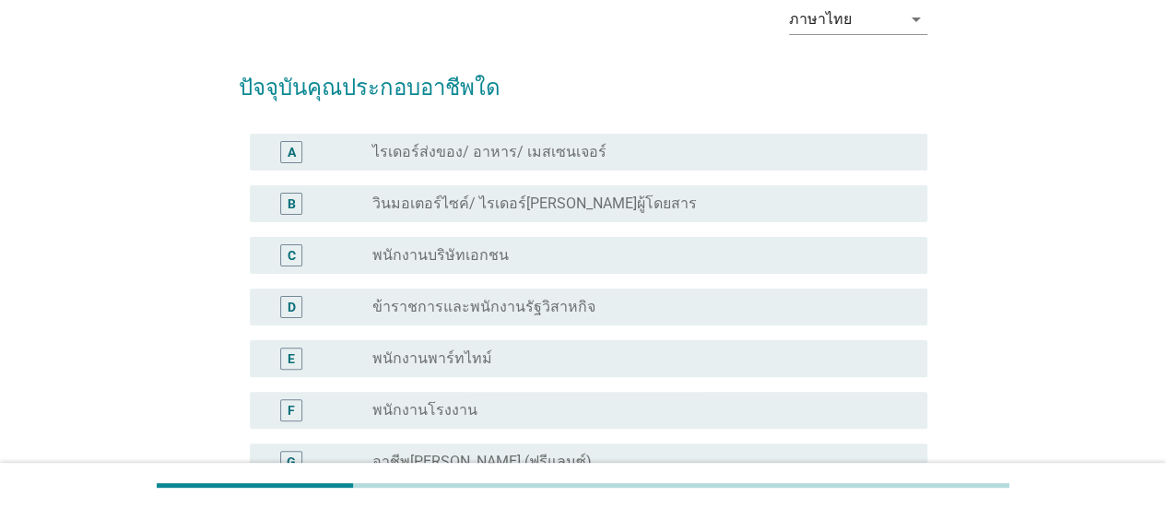
click at [542, 152] on label "ไรเดอร์ส่งของ/ อาหาร/ เมสเซนเจอร์" at bounding box center [490, 152] width 234 height 18
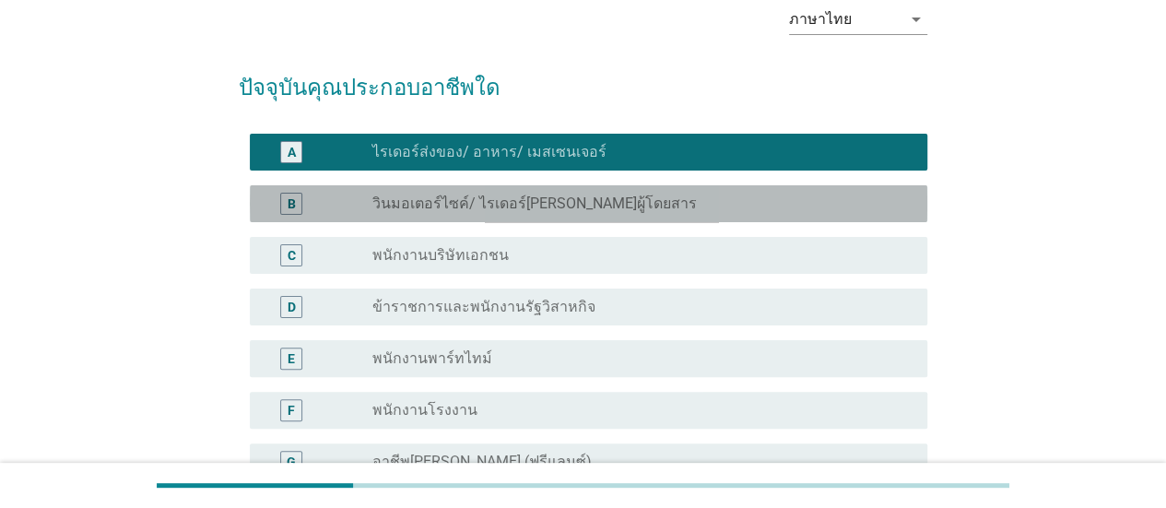
click at [516, 199] on label "วินมอเตอร์ไซค์/ ไรเดอร์[PERSON_NAME]ผู้โดยสาร" at bounding box center [535, 204] width 325 height 18
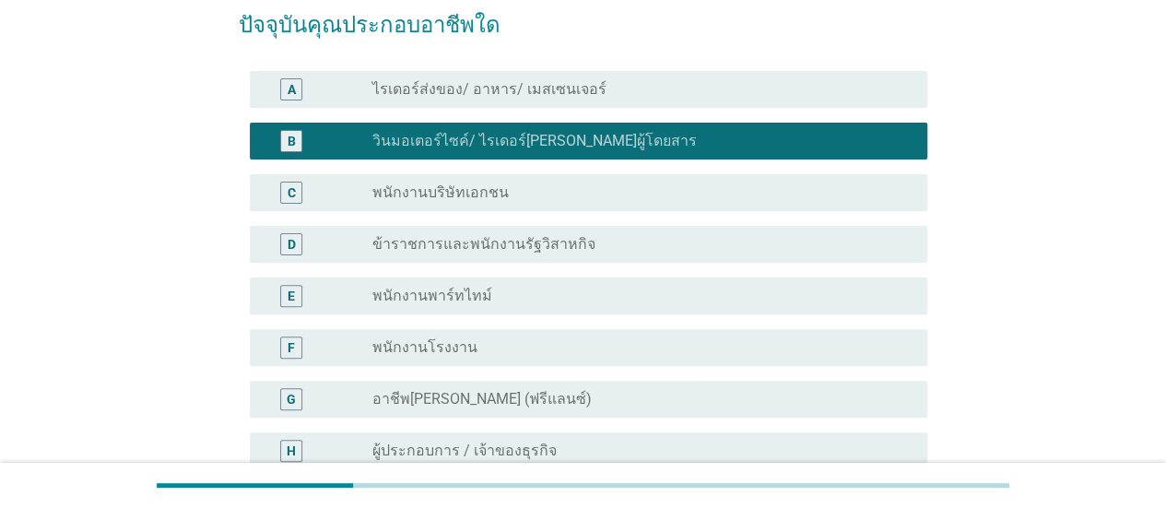
scroll to position [184, 0]
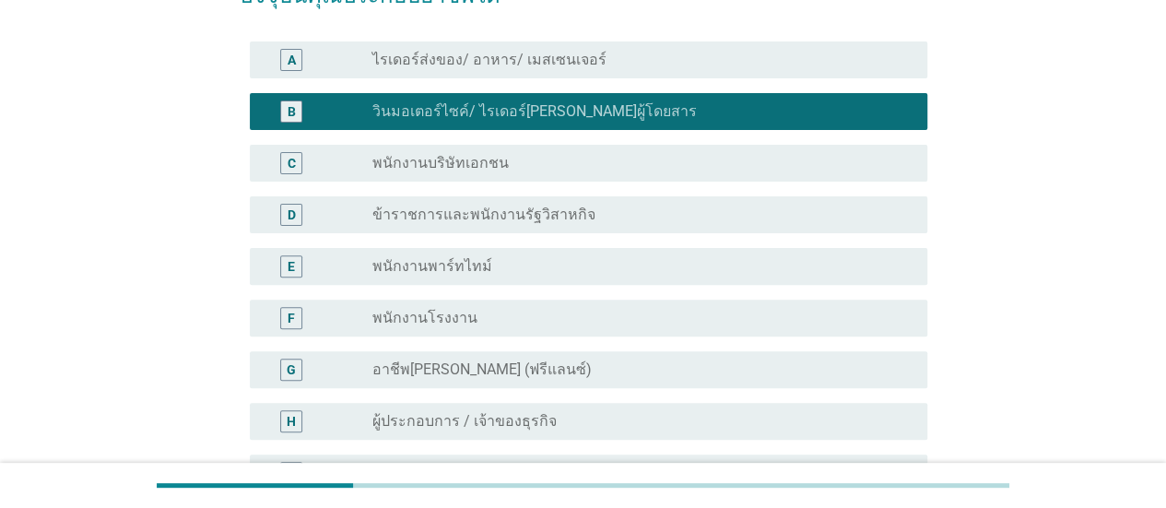
click at [515, 158] on div "radio_button_unchecked พนักงานบริษัทเอกชน" at bounding box center [636, 163] width 526 height 18
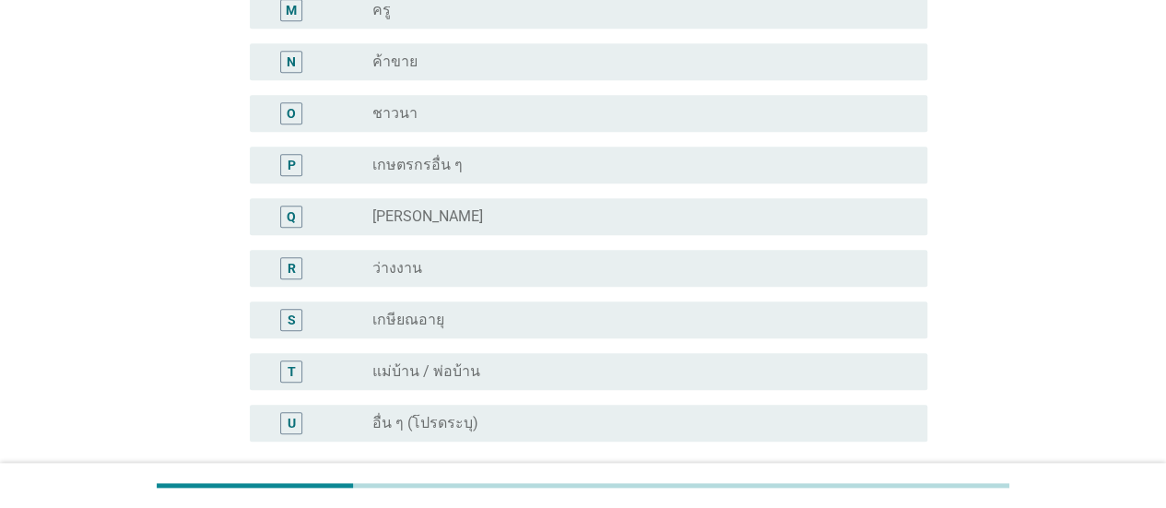
scroll to position [1014, 0]
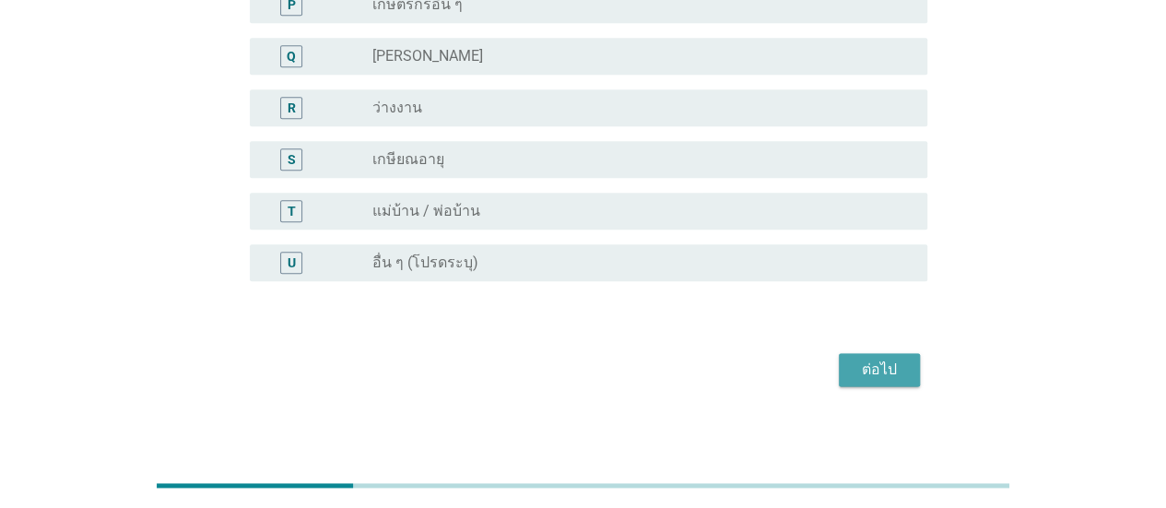
click at [869, 372] on div "ต่อไป" at bounding box center [880, 370] width 52 height 22
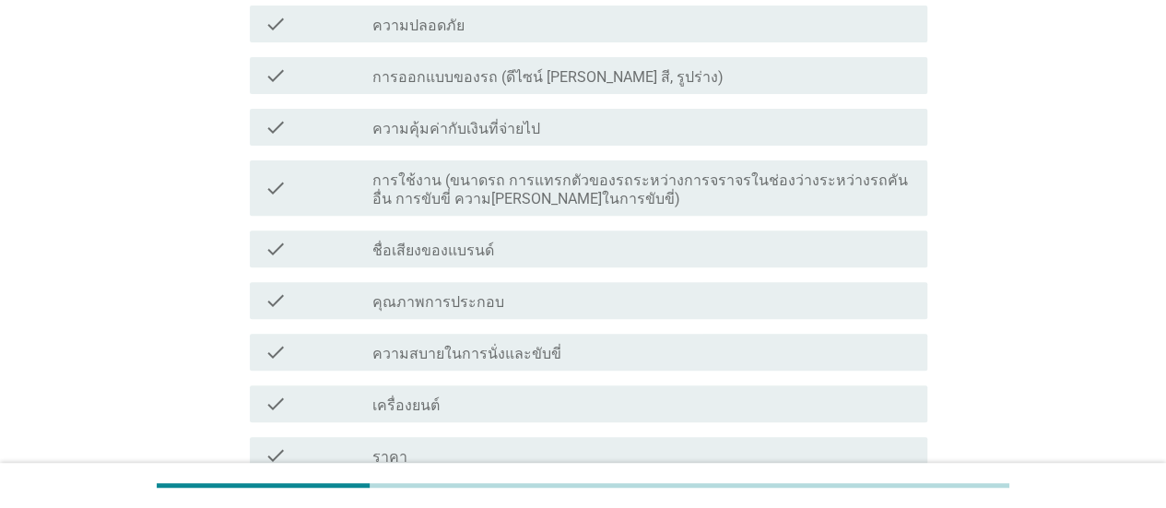
scroll to position [277, 0]
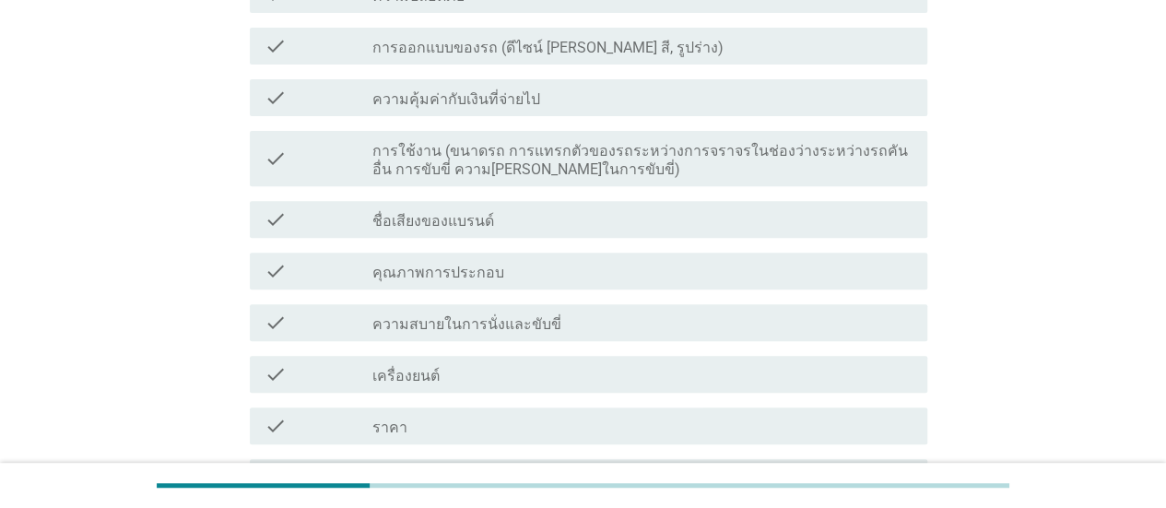
click at [472, 168] on label "การใช้งาน (ขนาดรถ การแทรกตัวของรถระหว่างการจราจรในช่องว่างระหว่างรถคันอื่น การข…" at bounding box center [643, 160] width 540 height 37
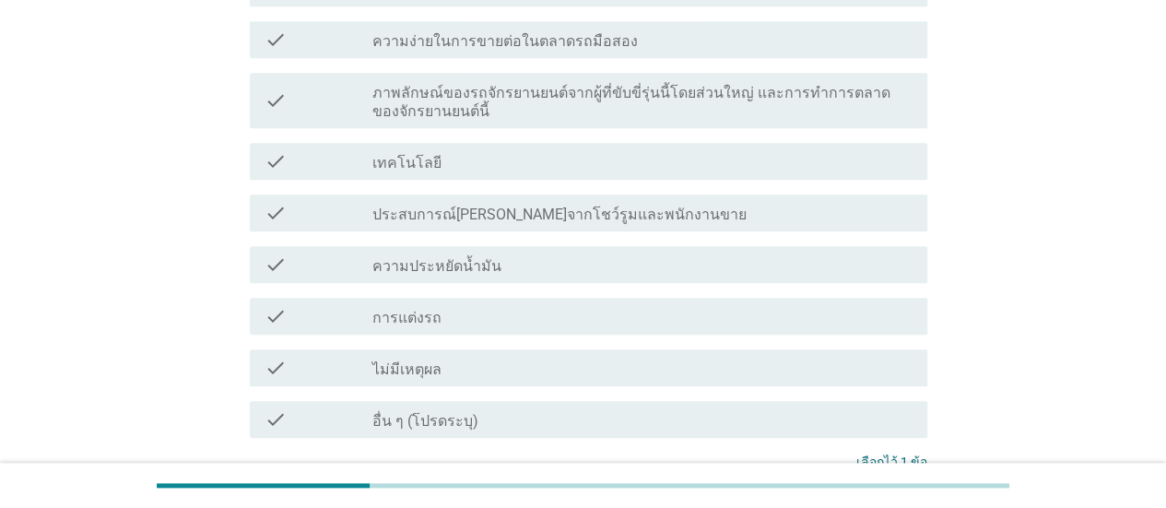
scroll to position [738, 0]
